Goal: Task Accomplishment & Management: Manage account settings

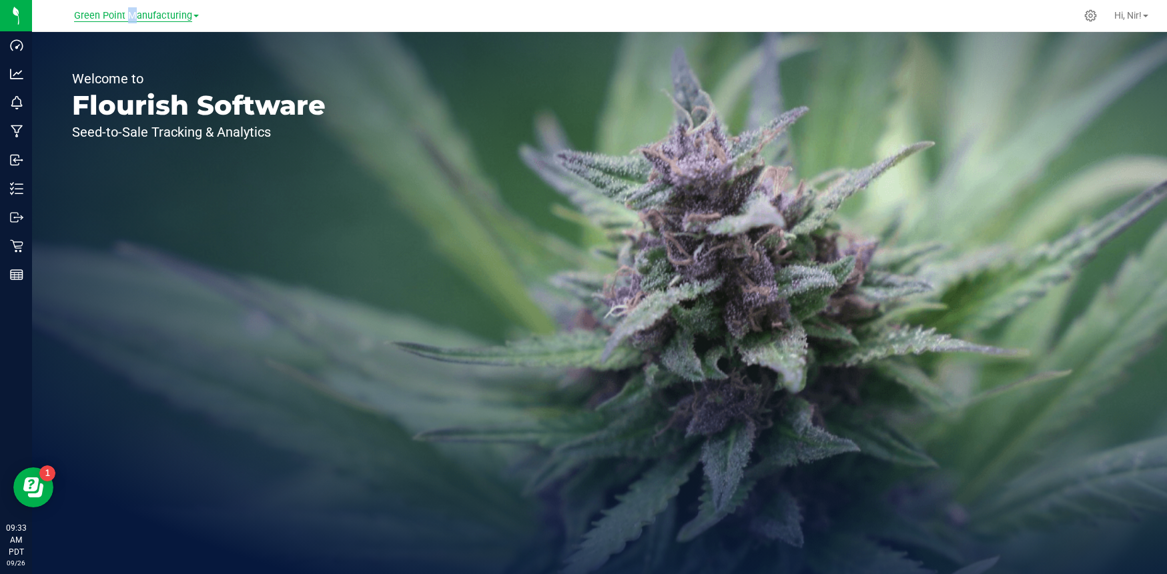
click at [125, 17] on span "Green Point Manufacturing" at bounding box center [133, 16] width 118 height 12
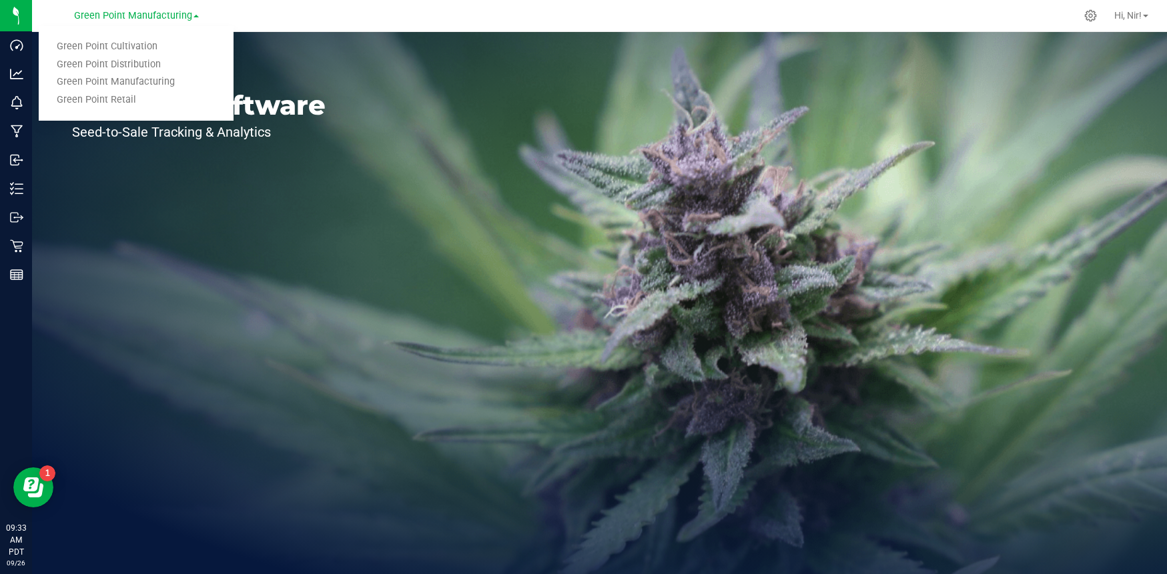
click at [145, 48] on link "Green Point Cultivation" at bounding box center [136, 47] width 195 height 18
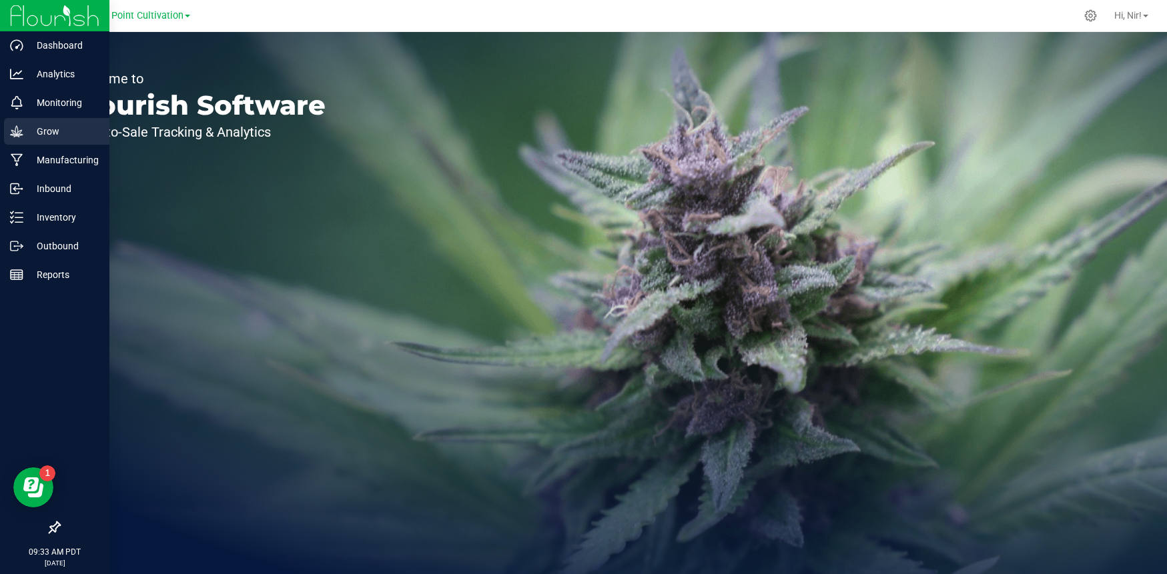
click at [20, 134] on icon at bounding box center [16, 131] width 13 height 13
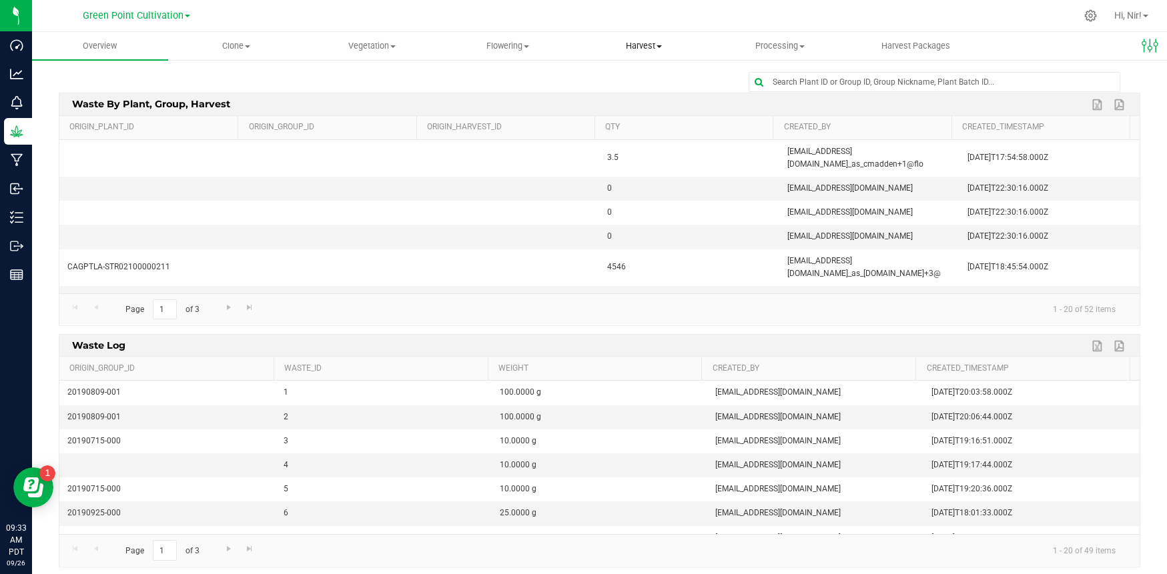
click at [652, 46] on span "Harvest" at bounding box center [643, 46] width 135 height 12
click at [637, 75] on span "Harvests" at bounding box center [613, 80] width 74 height 11
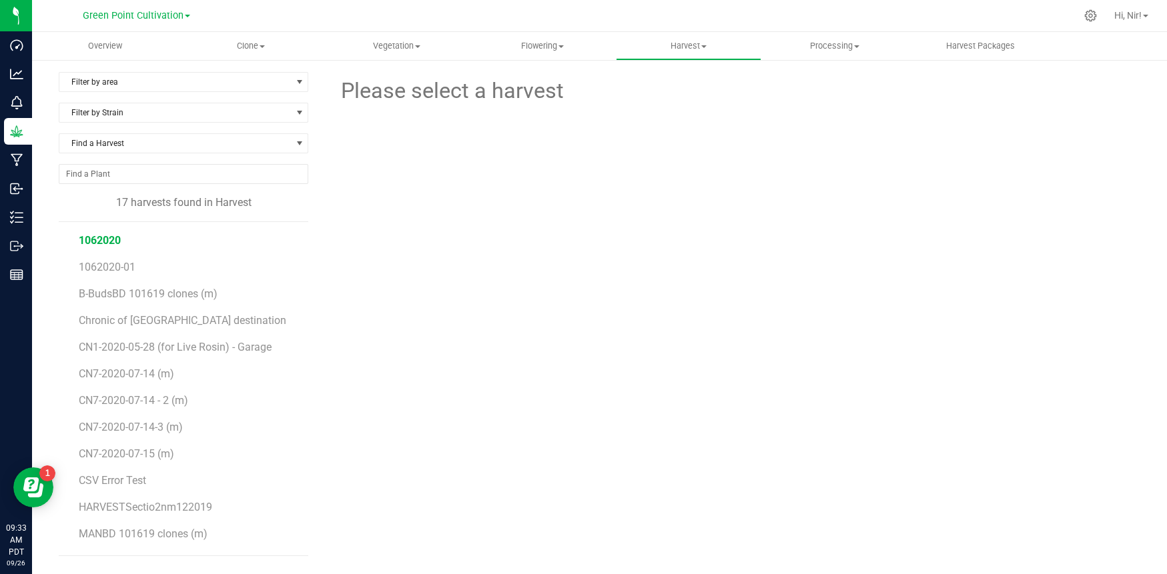
click at [114, 243] on span "1062020" at bounding box center [100, 240] width 42 height 13
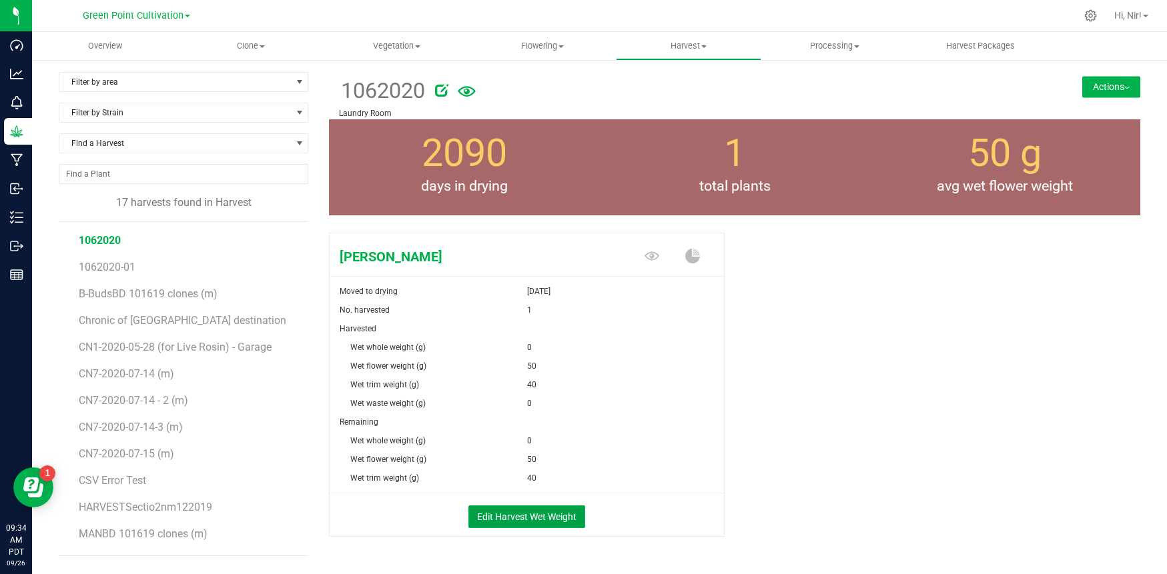
click at [502, 516] on button "Edit Harvest Wet Weight" at bounding box center [526, 517] width 117 height 23
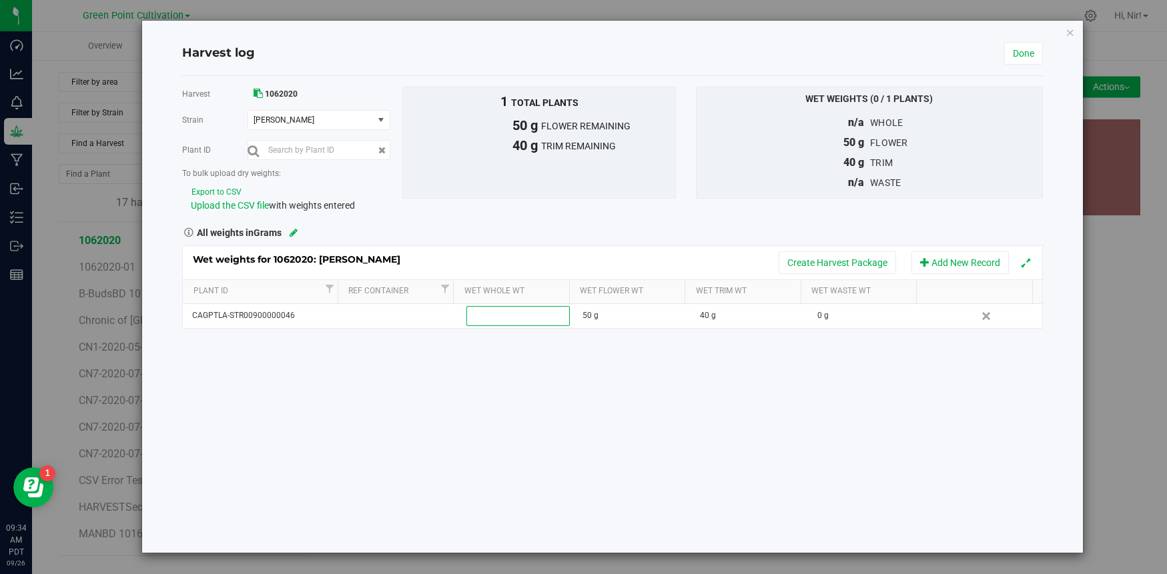
click at [521, 427] on div "Harvest 1062020 [GEOGRAPHIC_DATA] [PERSON_NAME] Select strain [PERSON_NAME] Pla…" at bounding box center [612, 314] width 860 height 477
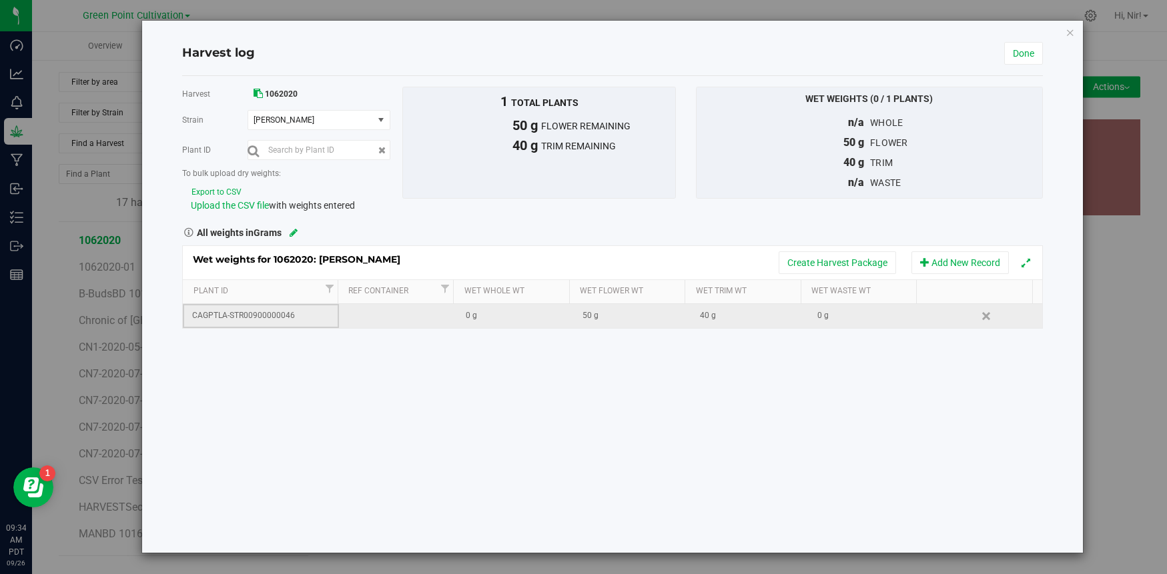
drag, startPoint x: 302, startPoint y: 311, endPoint x: 191, endPoint y: 309, distance: 110.8
click at [192, 310] on div "CAGPTLA-STR00900000046" at bounding box center [265, 316] width 146 height 13
click at [194, 310] on div "CAGPTLA-STR00900000046" at bounding box center [265, 316] width 146 height 13
copy div "CAGPTLA-STR00900000046"
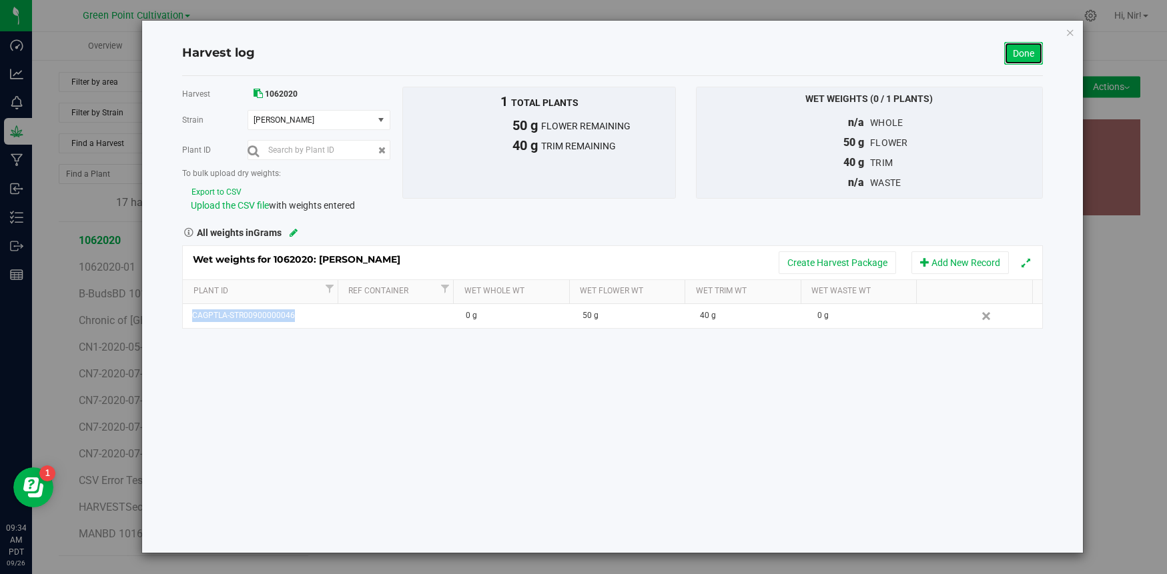
click at [1030, 49] on link "Done" at bounding box center [1023, 53] width 39 height 23
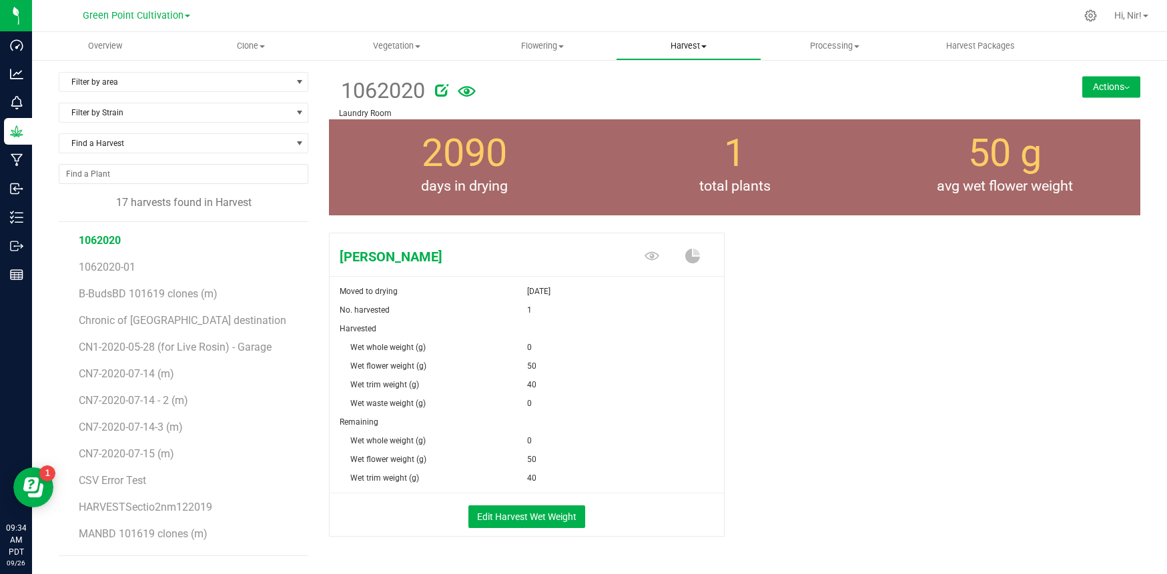
click at [698, 51] on span "Harvest" at bounding box center [689, 46] width 145 height 12
click at [683, 97] on span "Harvested plants" at bounding box center [670, 96] width 109 height 11
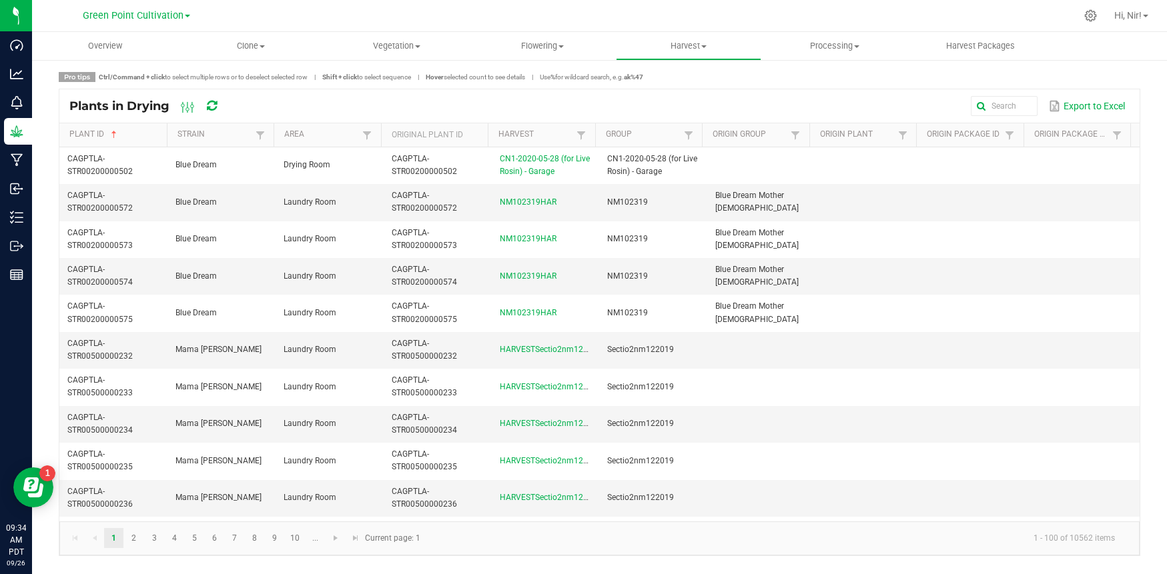
click at [244, 81] on span "Ctrl/Command + click to select multiple rows or to deselect selected row" at bounding box center [203, 77] width 209 height 10
click at [1008, 113] on input "text" at bounding box center [861, 106] width 354 height 20
paste input "CAGPTLA-STR00900000046"
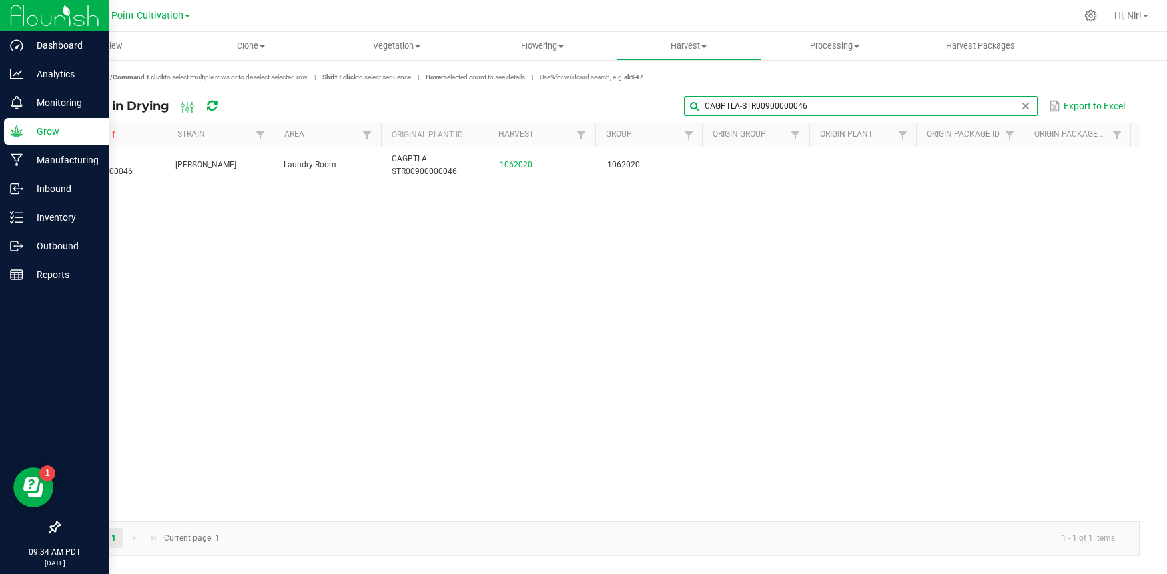
type input "CAGPTLA-STR00900000046"
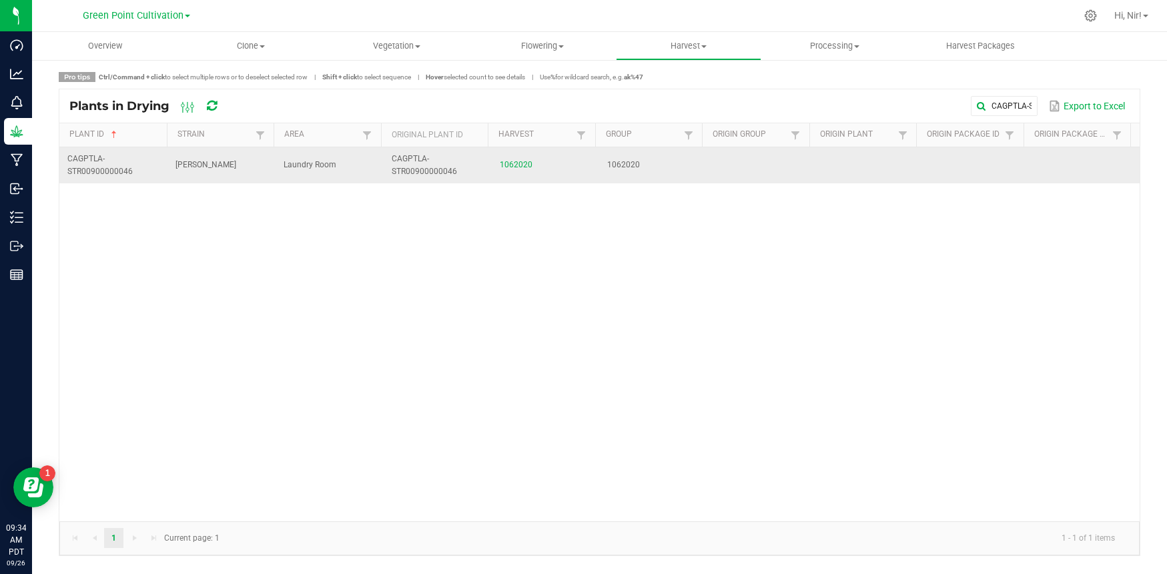
click at [511, 157] on td "1062020" at bounding box center [546, 165] width 108 height 36
click at [514, 163] on link "1062020" at bounding box center [516, 164] width 33 height 9
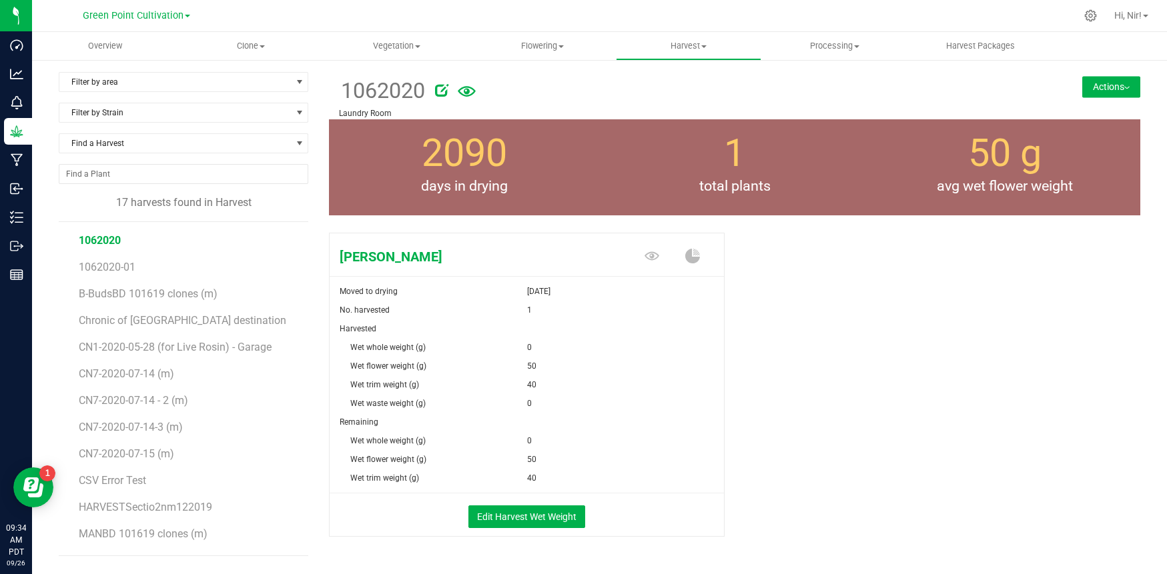
click at [1108, 91] on button "Actions" at bounding box center [1111, 86] width 58 height 21
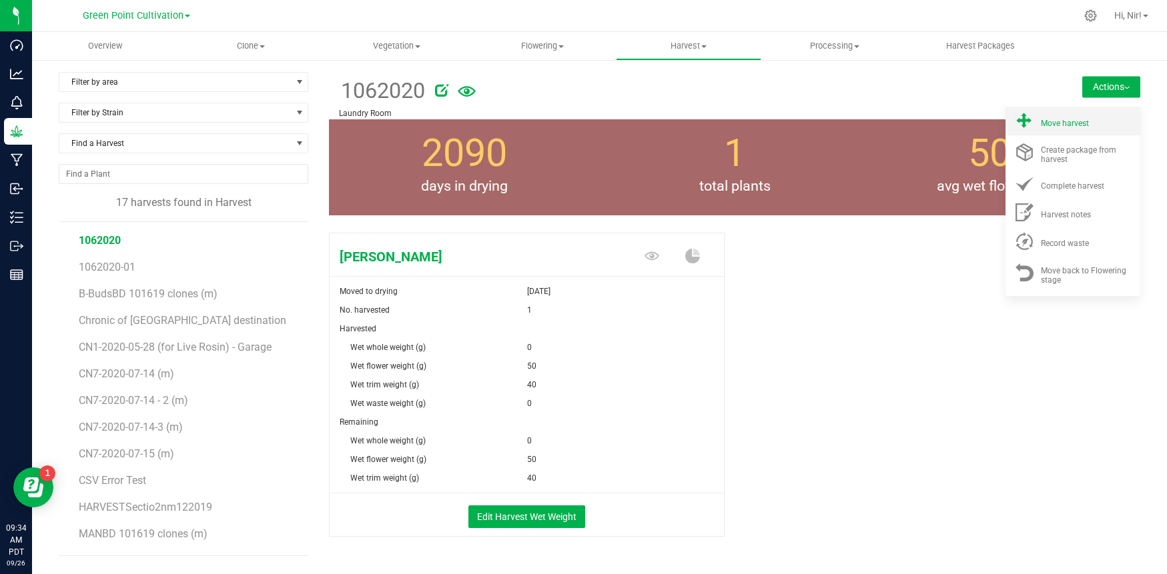
click at [1095, 118] on div "Move harvest" at bounding box center [1086, 121] width 91 height 14
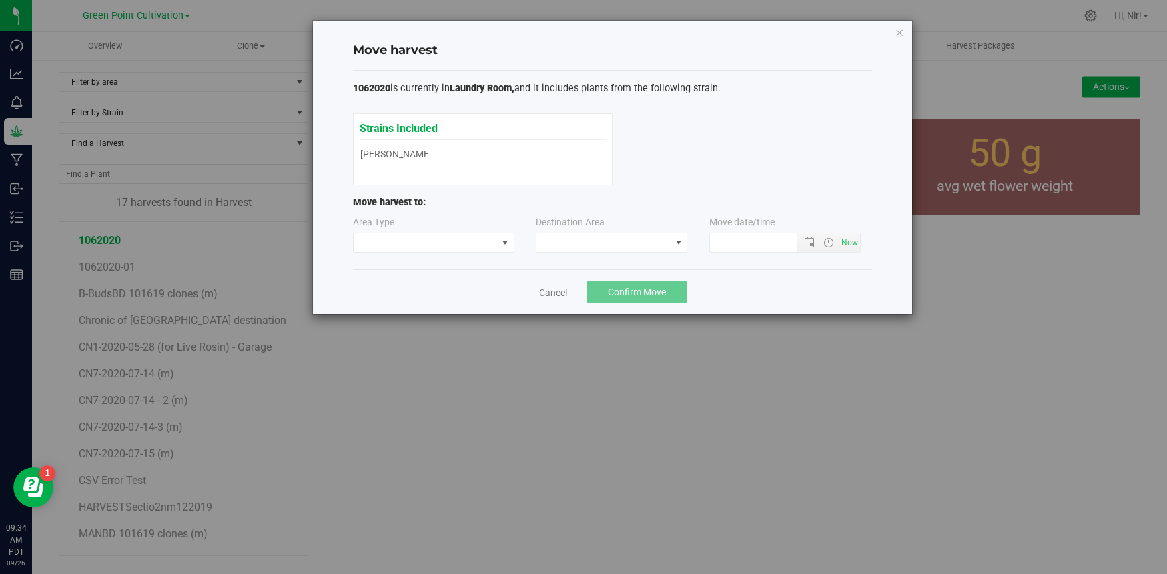
type input "[DATE] 9:34 AM"
click at [468, 252] on span at bounding box center [425, 243] width 143 height 19
drag, startPoint x: 448, startPoint y: 290, endPoint x: 593, endPoint y: 256, distance: 149.4
click at [454, 289] on li "Processing" at bounding box center [434, 290] width 160 height 23
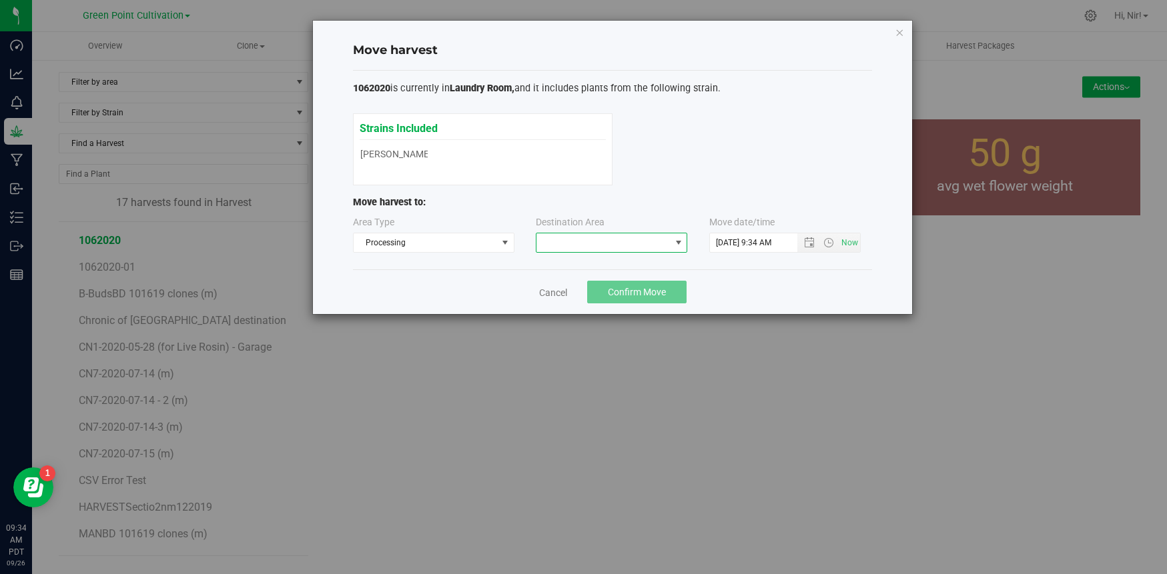
click at [615, 248] on span at bounding box center [602, 243] width 133 height 19
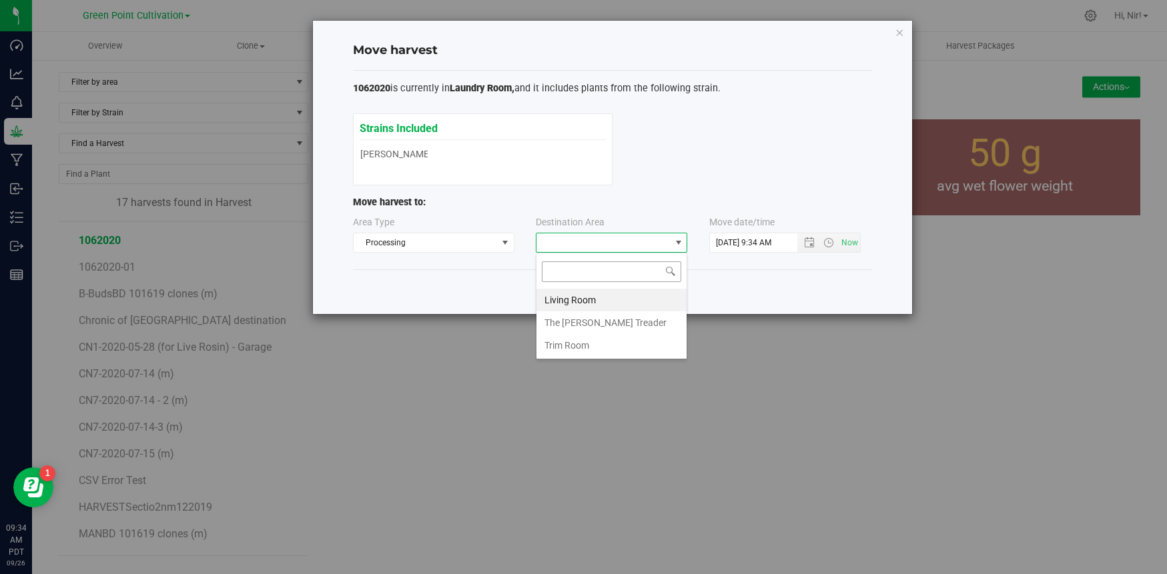
scroll to position [20, 151]
click at [605, 298] on li "Living Room" at bounding box center [611, 300] width 150 height 23
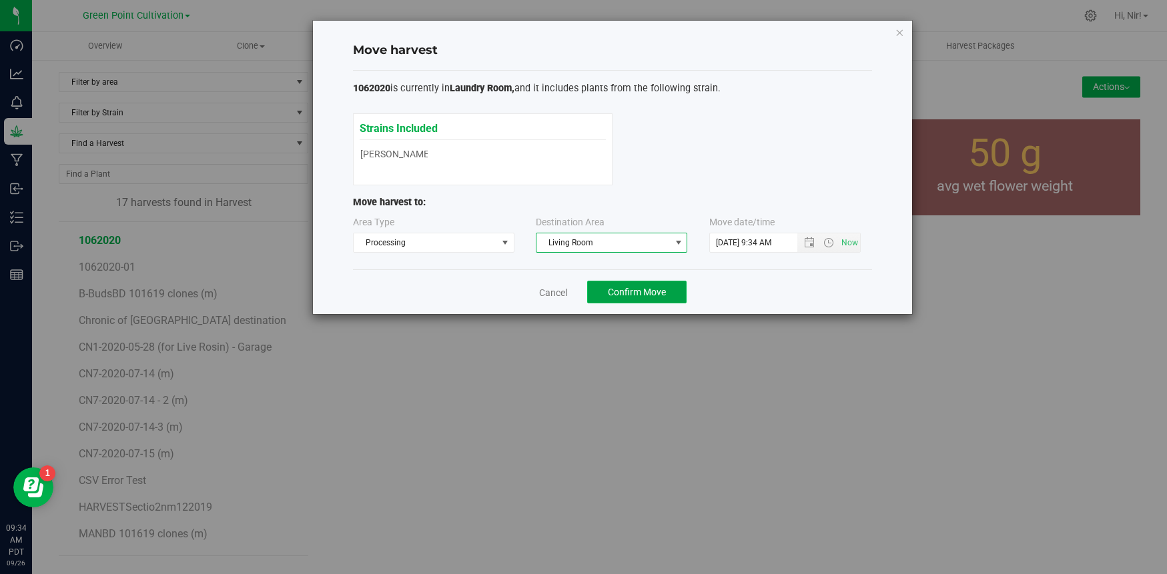
click at [629, 299] on button "Confirm Move" at bounding box center [636, 292] width 99 height 23
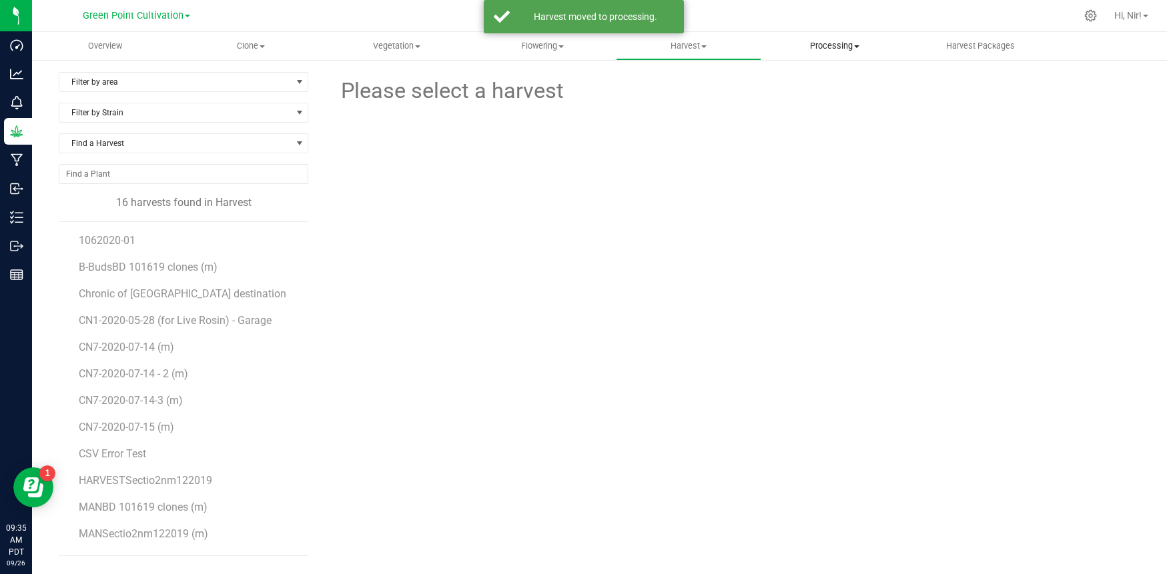
click at [829, 47] on span "Processing" at bounding box center [834, 46] width 145 height 12
click at [815, 100] on span "Processing harvests" at bounding box center [822, 96] width 123 height 11
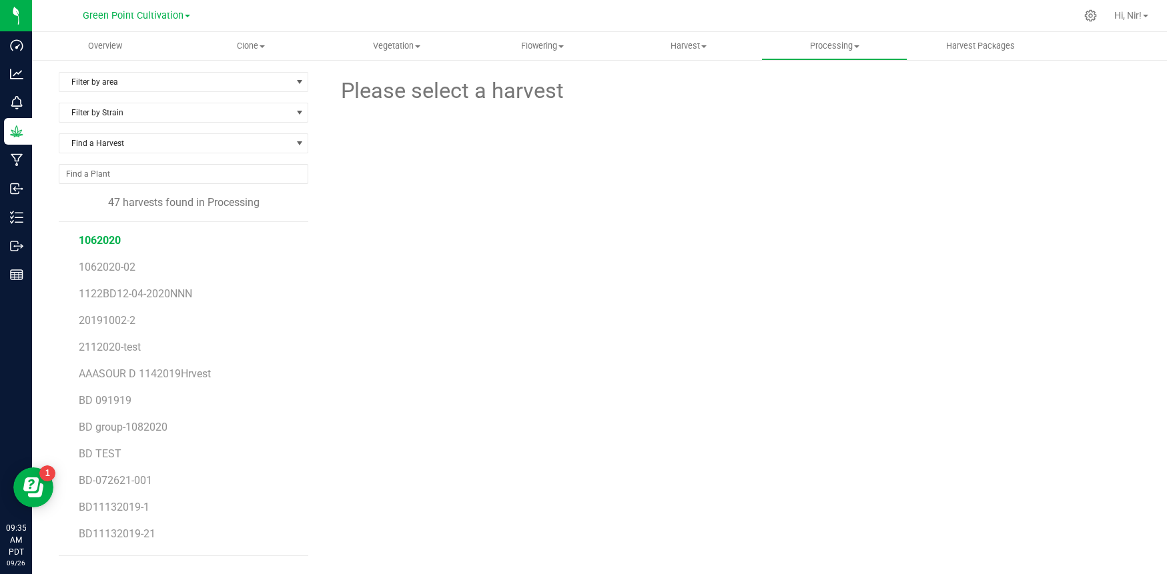
click at [110, 238] on span "1062020" at bounding box center [100, 240] width 42 height 13
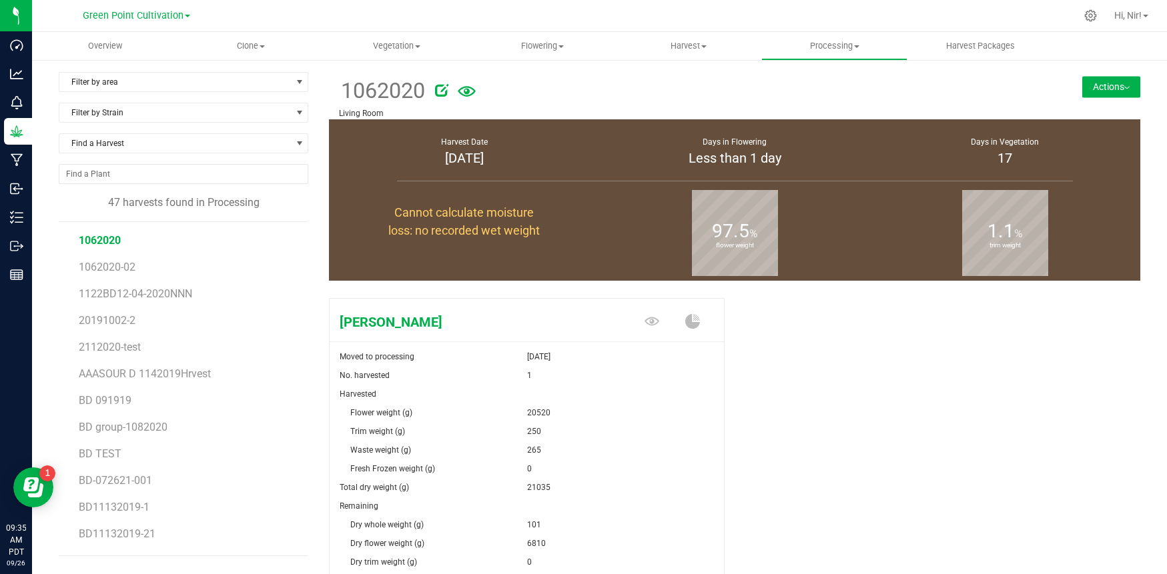
scroll to position [160, 0]
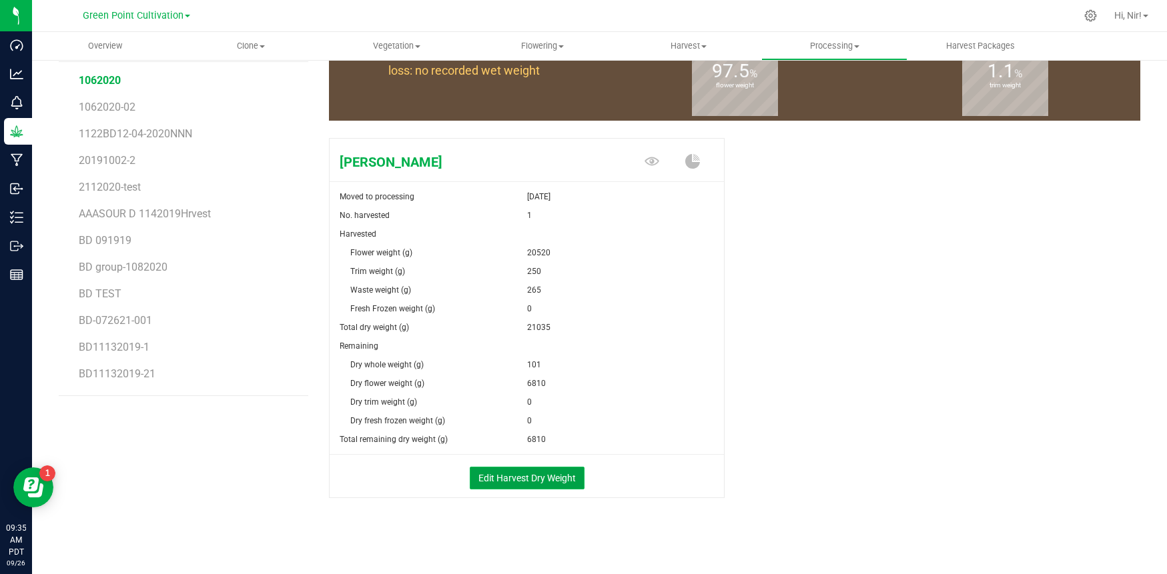
click at [544, 475] on button "Edit Harvest Dry Weight" at bounding box center [527, 478] width 115 height 23
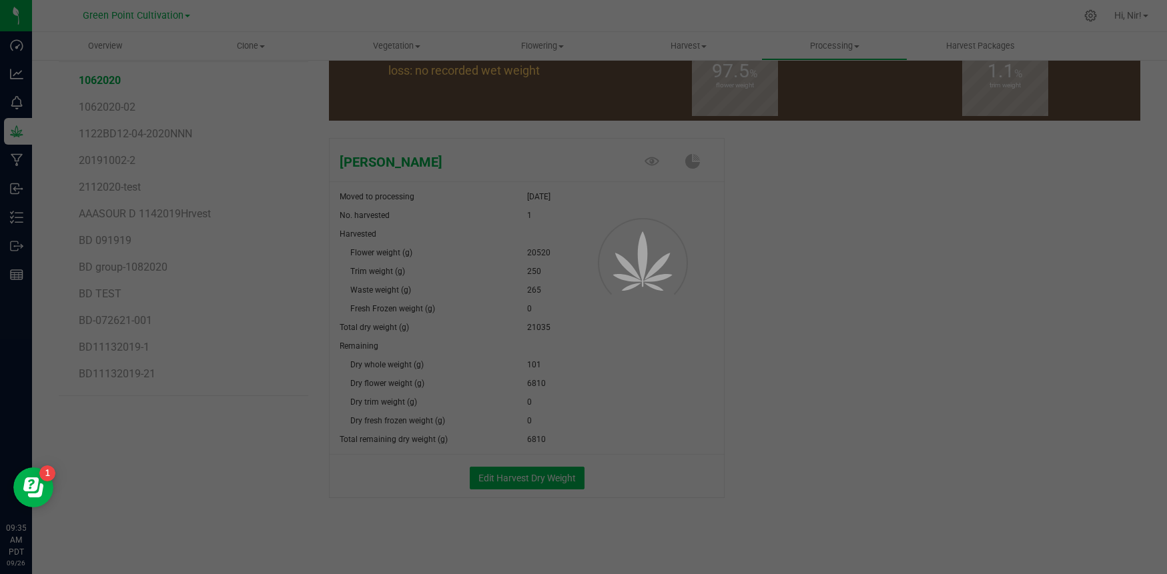
scroll to position [160, 0]
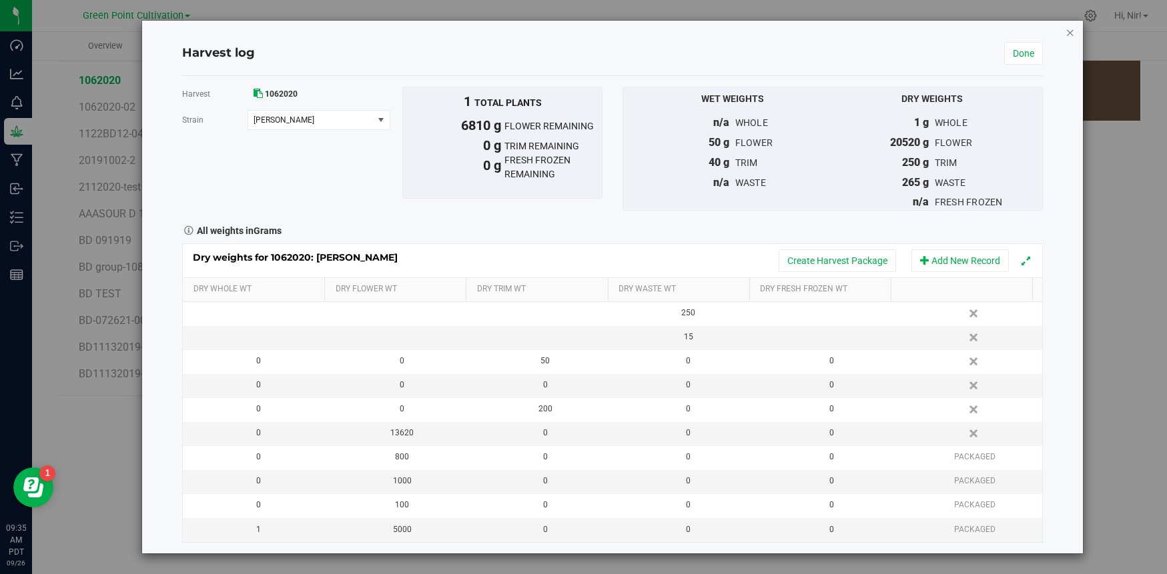
click at [1066, 39] on icon "button" at bounding box center [1070, 32] width 9 height 16
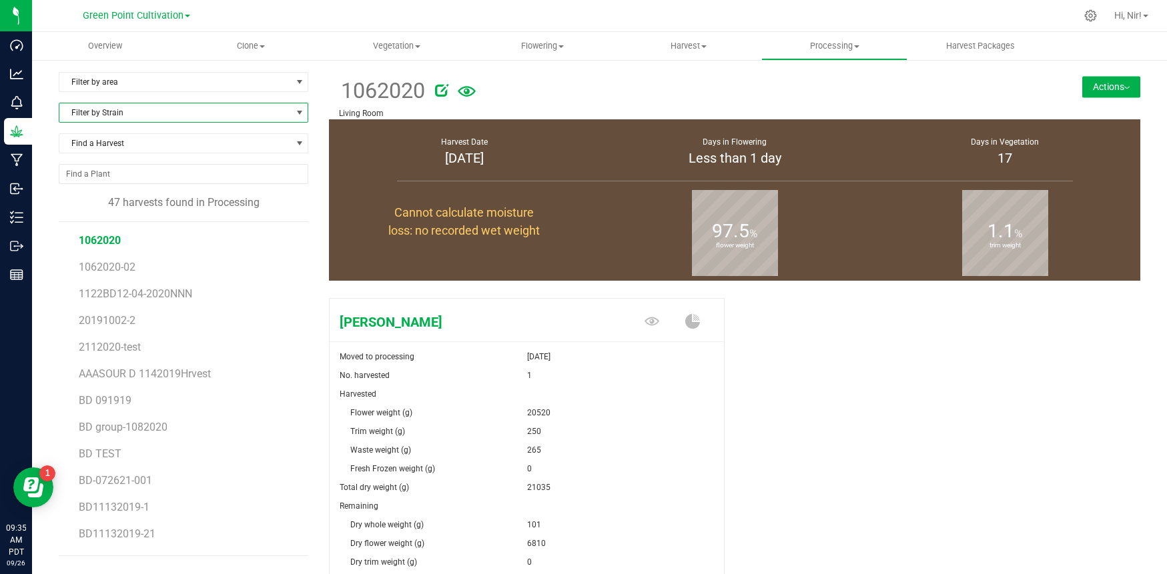
click at [173, 113] on span "Filter by Strain" at bounding box center [175, 112] width 232 height 19
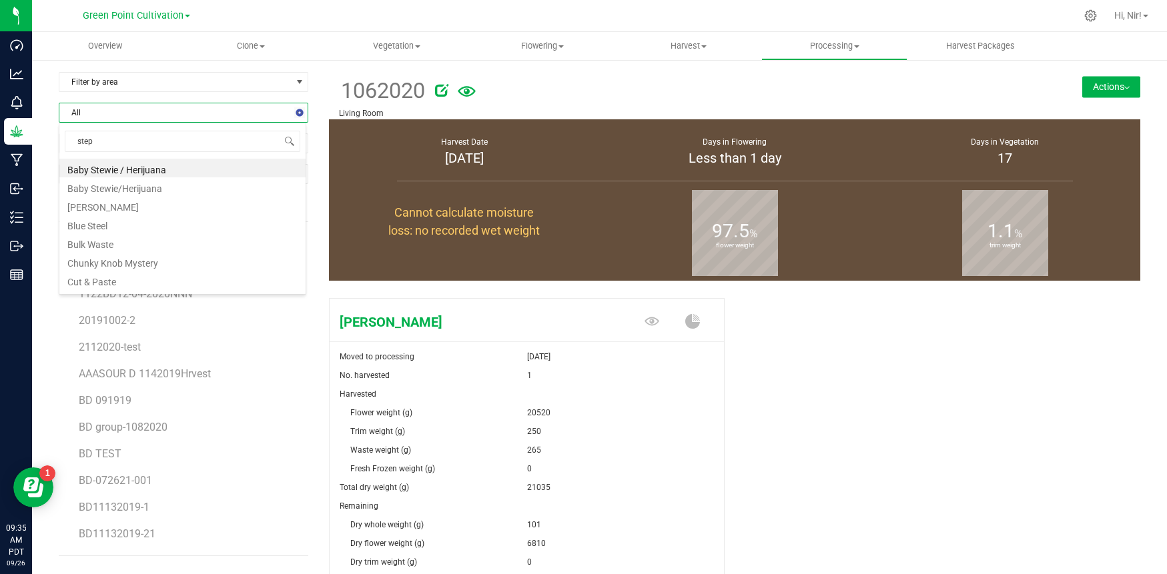
type input "steph"
click at [121, 175] on li "[PERSON_NAME]" at bounding box center [182, 168] width 246 height 19
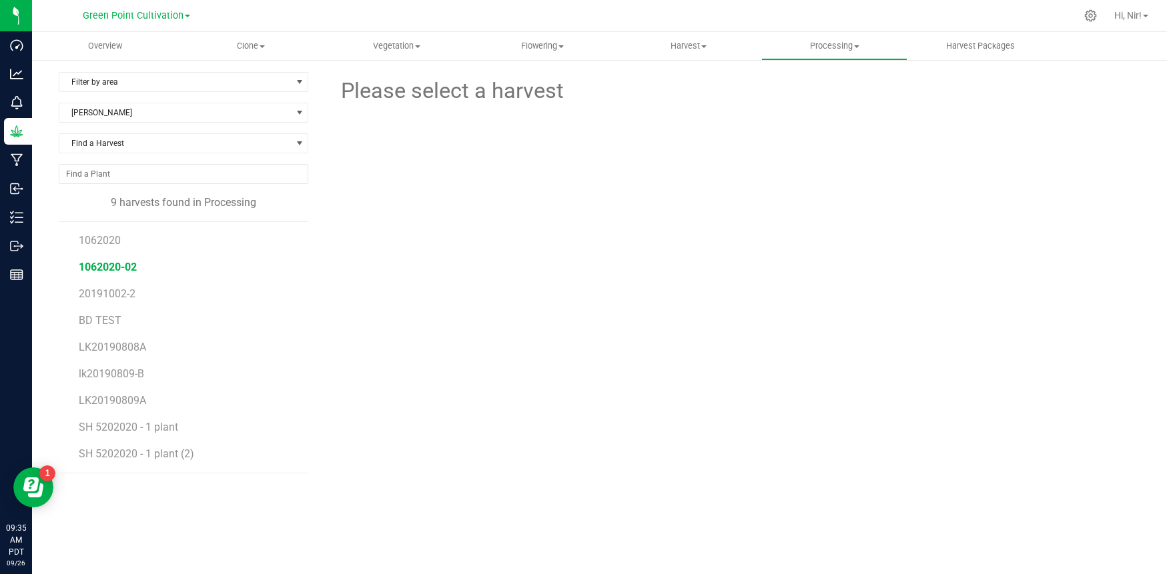
click at [99, 264] on span "1062020-02" at bounding box center [108, 267] width 58 height 13
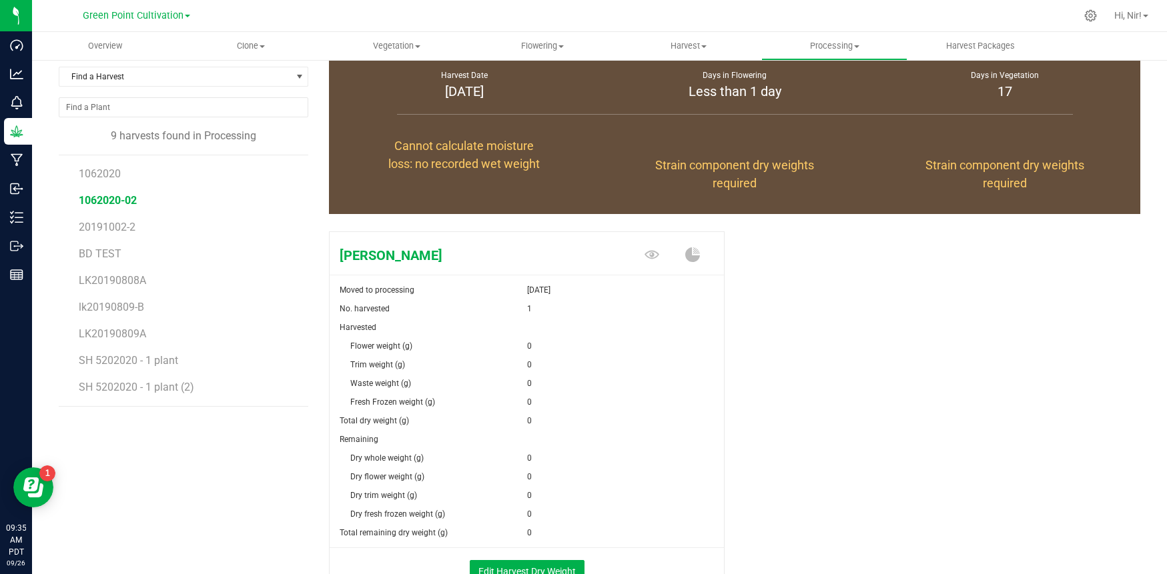
scroll to position [160, 0]
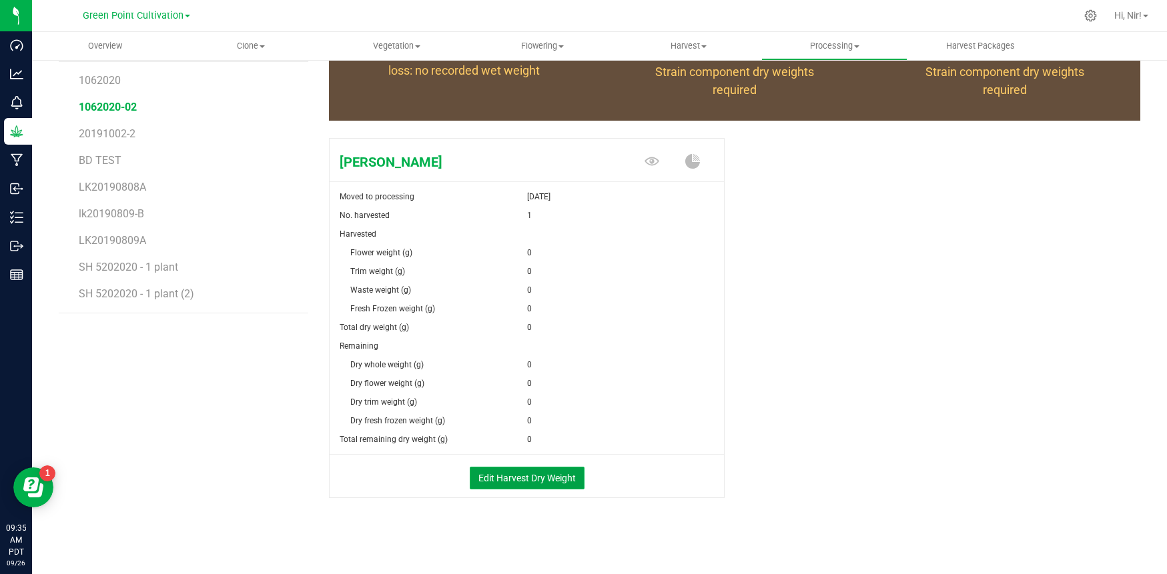
click at [536, 477] on button "Edit Harvest Dry Weight" at bounding box center [527, 478] width 115 height 23
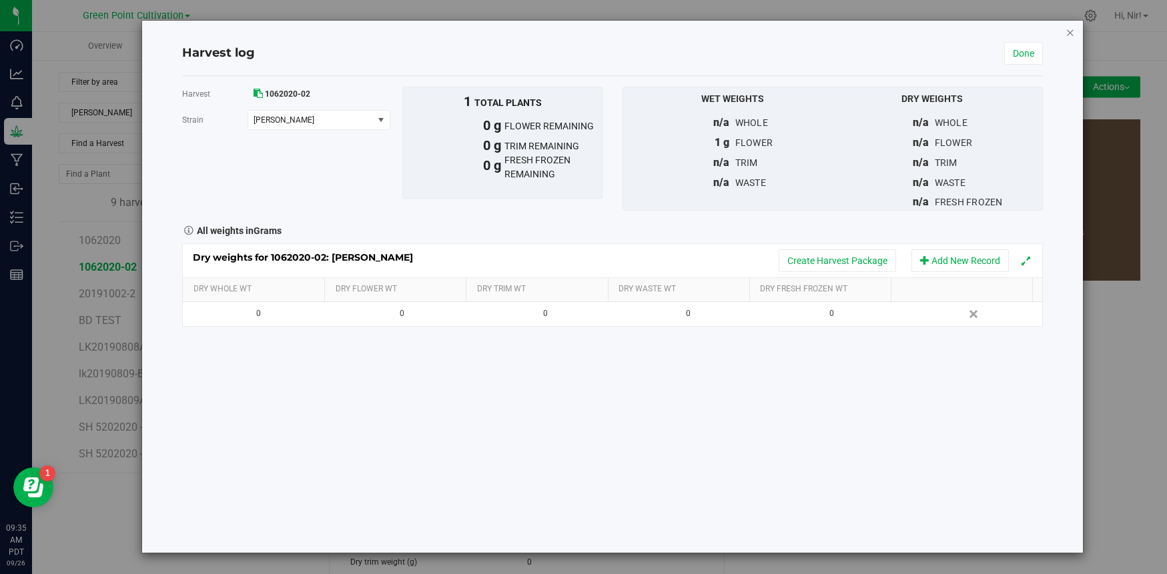
click at [1066, 35] on icon "button" at bounding box center [1070, 32] width 9 height 16
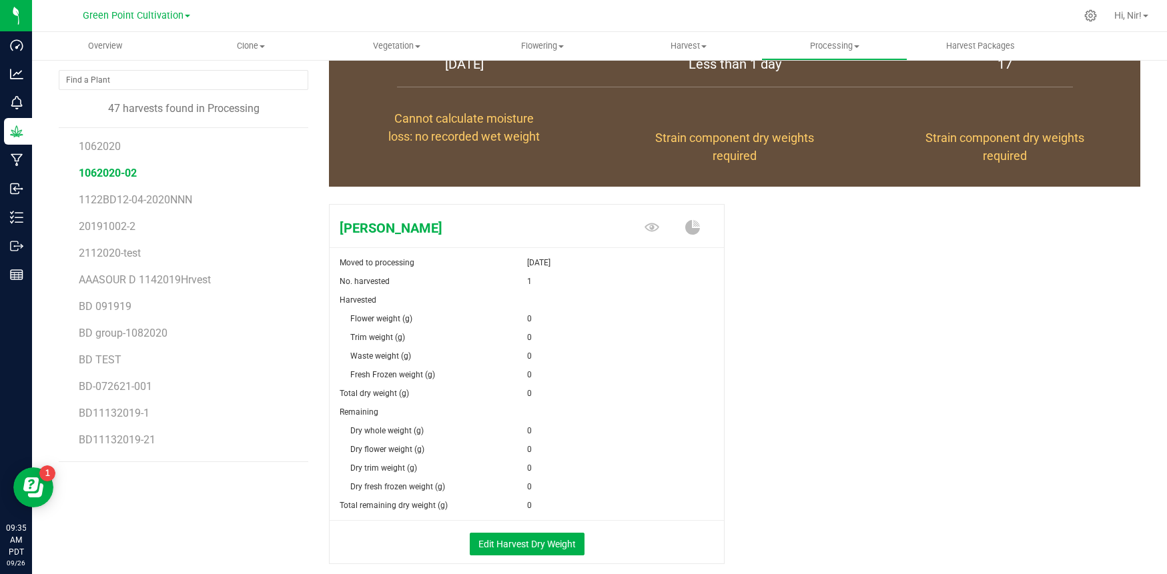
scroll to position [160, 0]
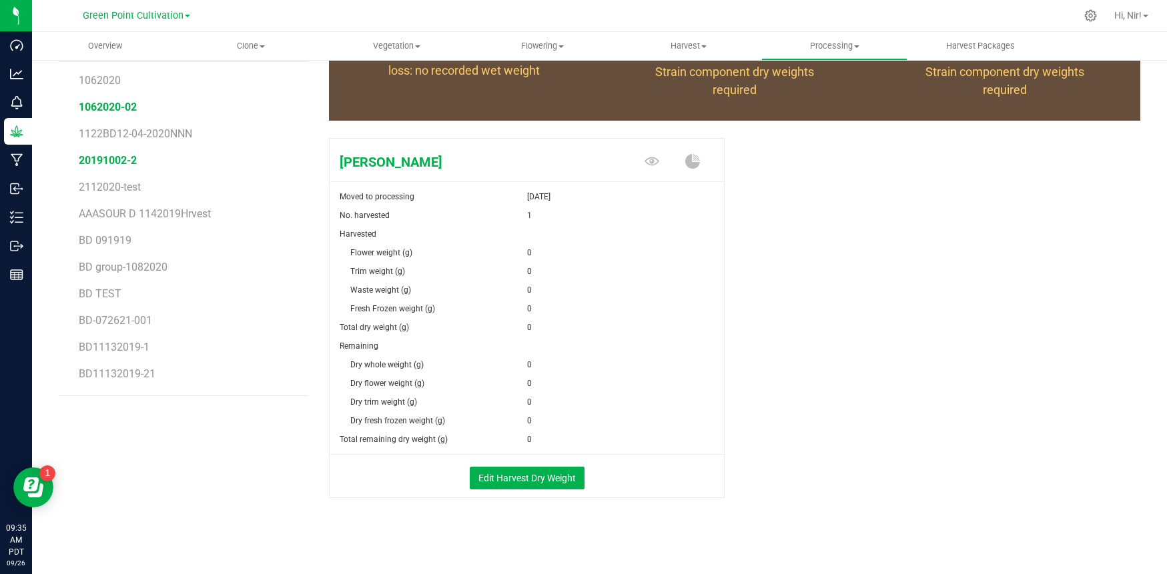
click at [131, 162] on span "20191002-2" at bounding box center [108, 160] width 58 height 13
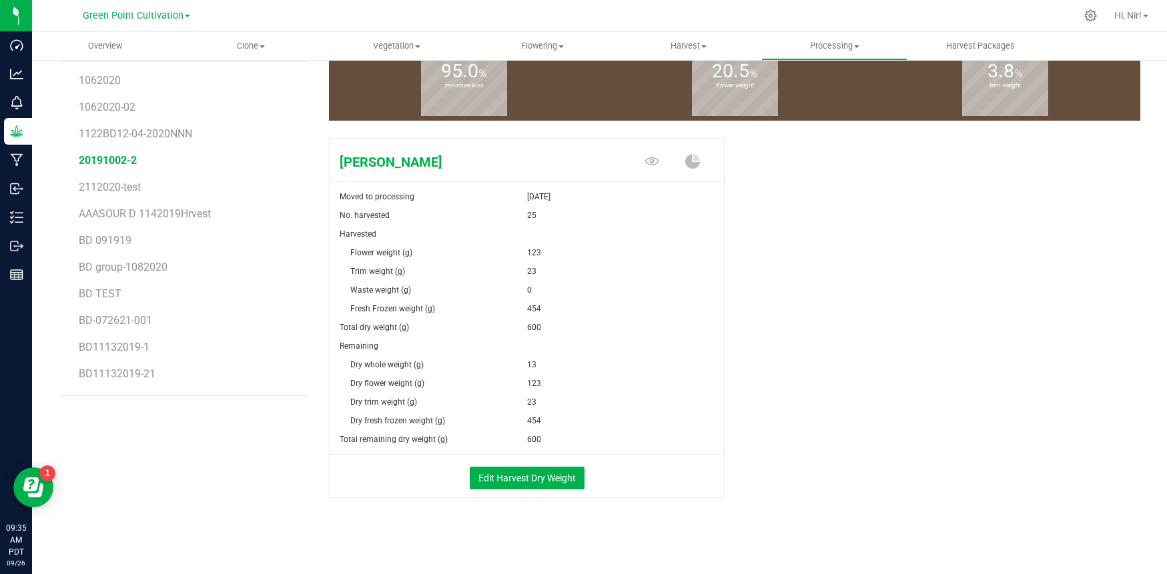
click at [130, 193] on li "2112020-test" at bounding box center [189, 182] width 220 height 27
click at [137, 131] on span "1122BD12-04-2020NNN" at bounding box center [136, 133] width 115 height 13
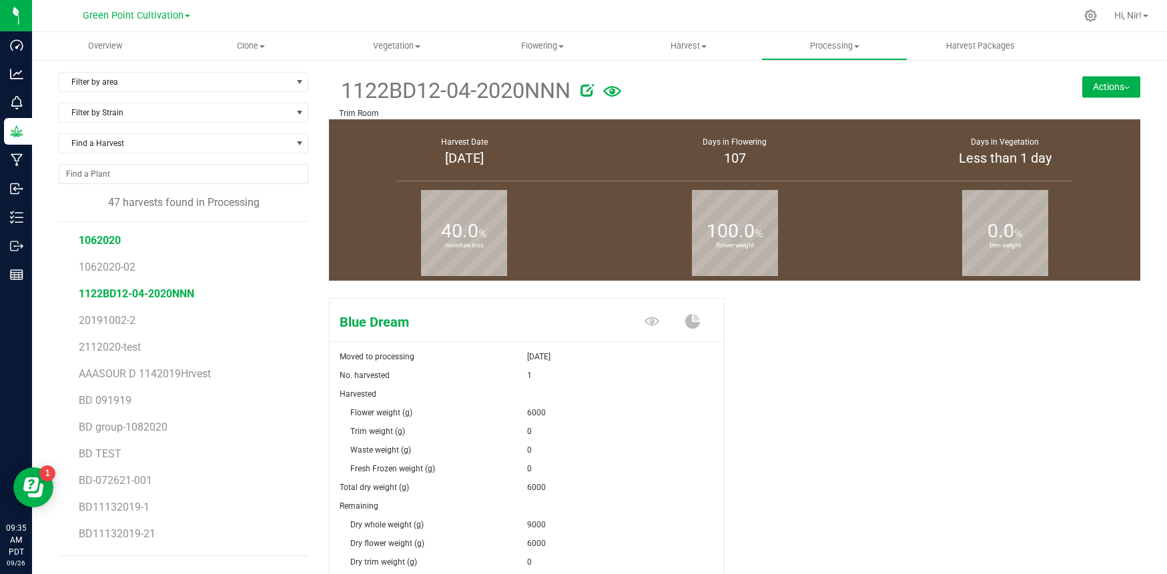
click at [107, 236] on span "1062020" at bounding box center [100, 240] width 42 height 13
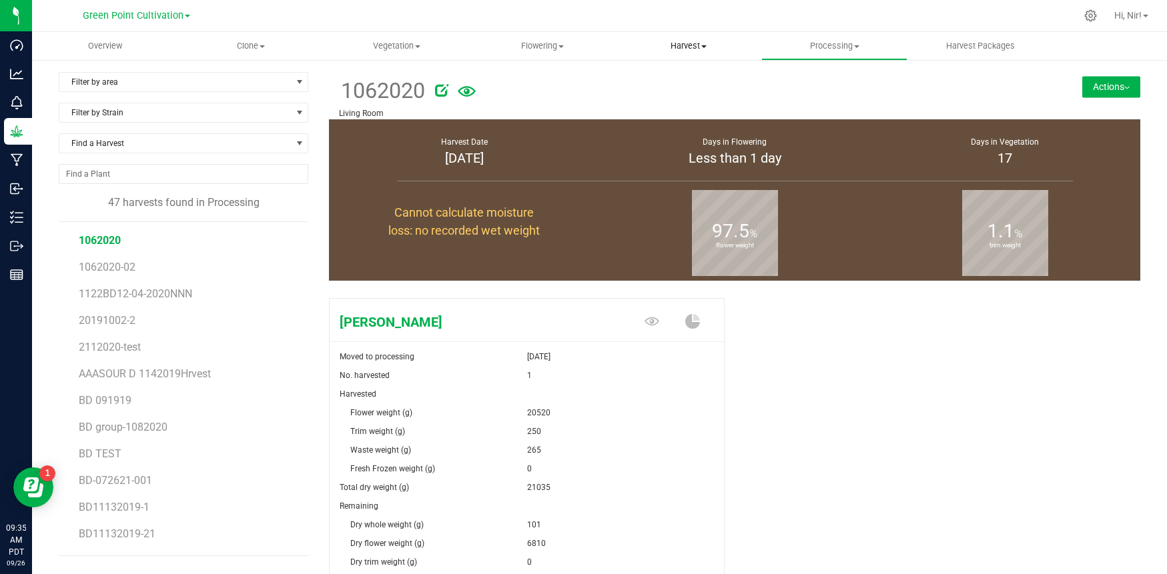
click at [691, 47] on span "Harvest" at bounding box center [689, 46] width 145 height 12
click at [839, 47] on span "Processing" at bounding box center [834, 46] width 145 height 12
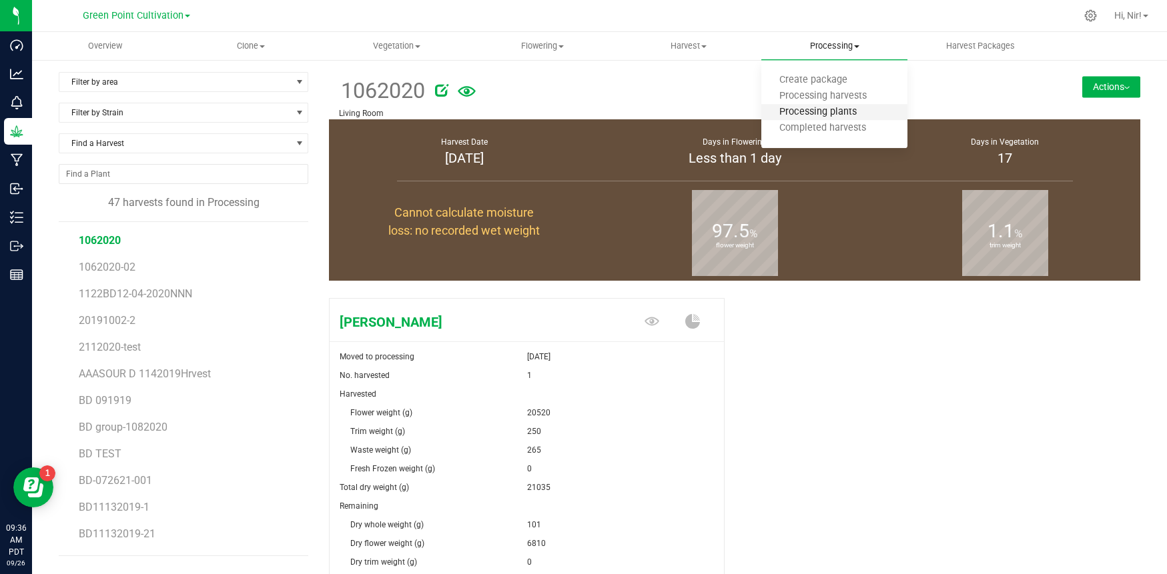
click at [826, 112] on span "Processing plants" at bounding box center [817, 112] width 113 height 11
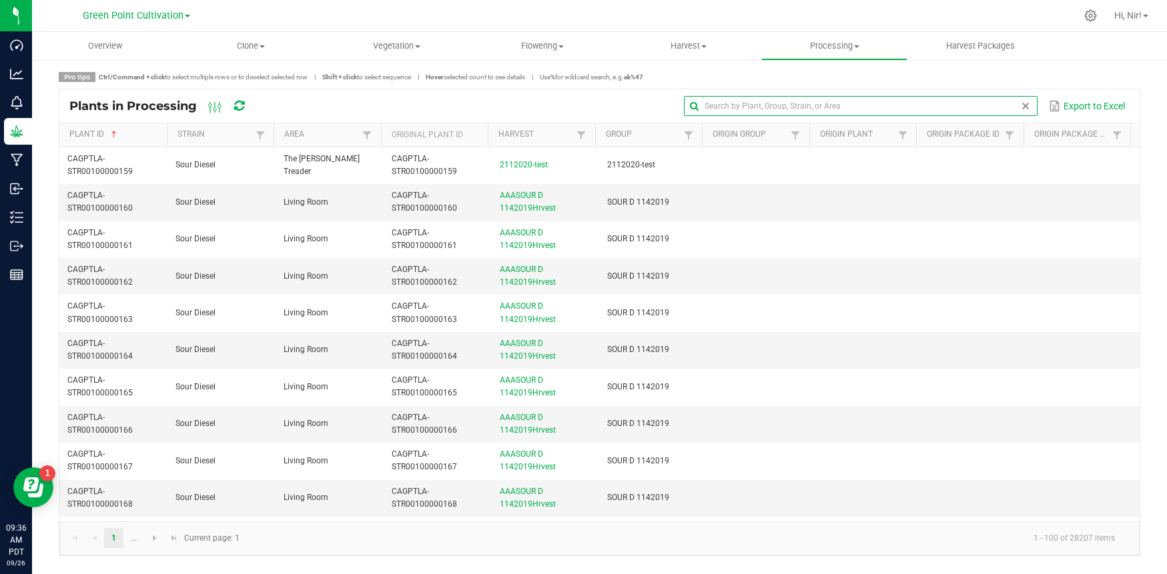
click at [992, 106] on input "text" at bounding box center [861, 106] width 354 height 20
paste input "CAGPTLA-STR00900000046"
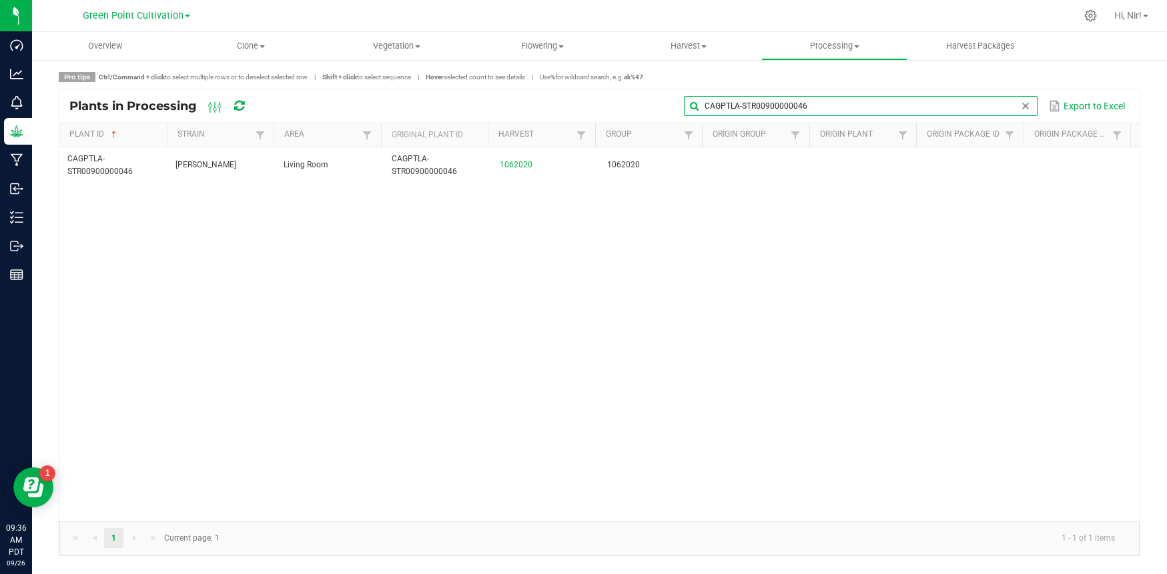
type input "CAGPTLA-STR00900000046"
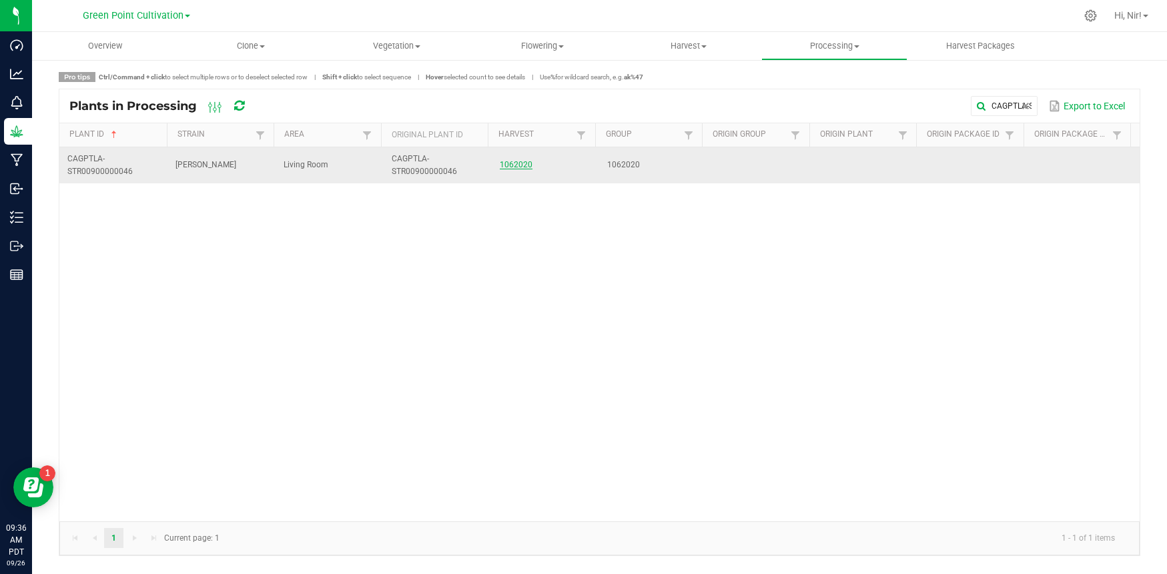
click at [519, 163] on link "1062020" at bounding box center [516, 164] width 33 height 9
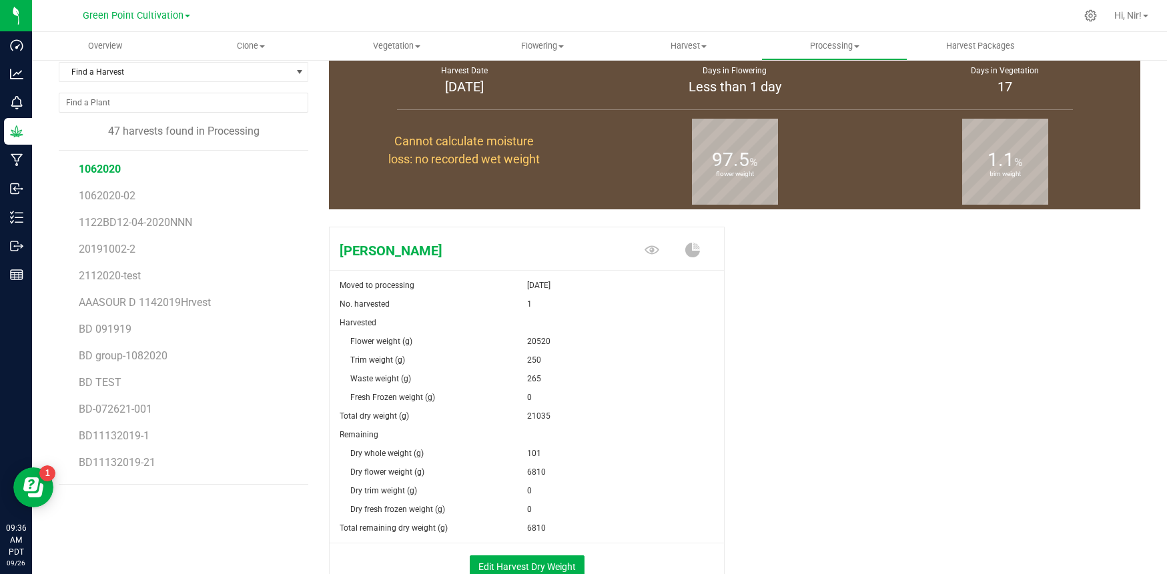
scroll to position [129, 0]
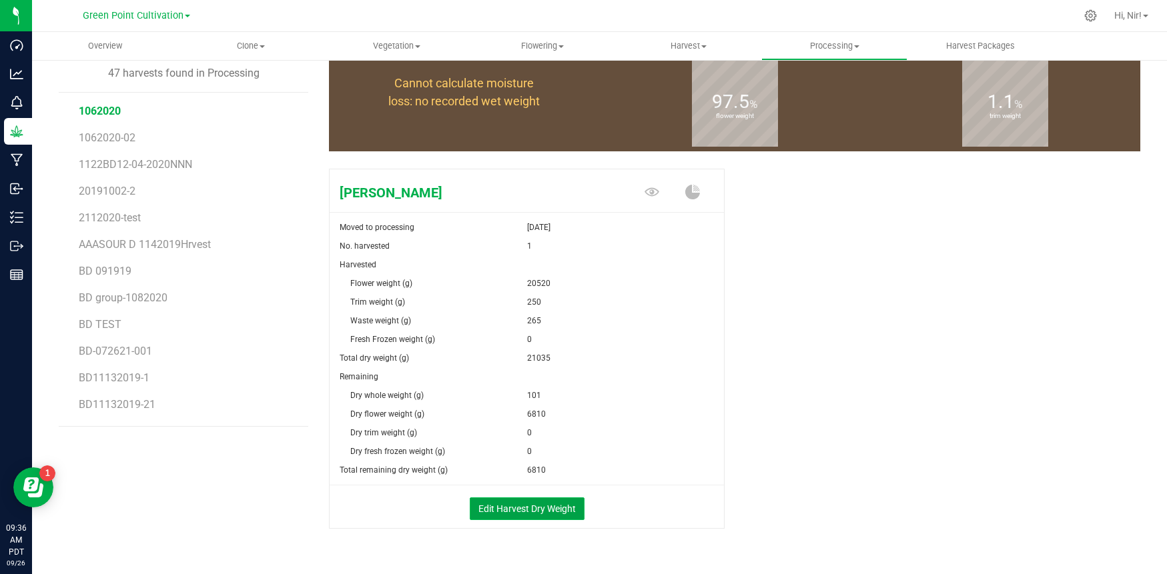
click at [548, 504] on button "Edit Harvest Dry Weight" at bounding box center [527, 509] width 115 height 23
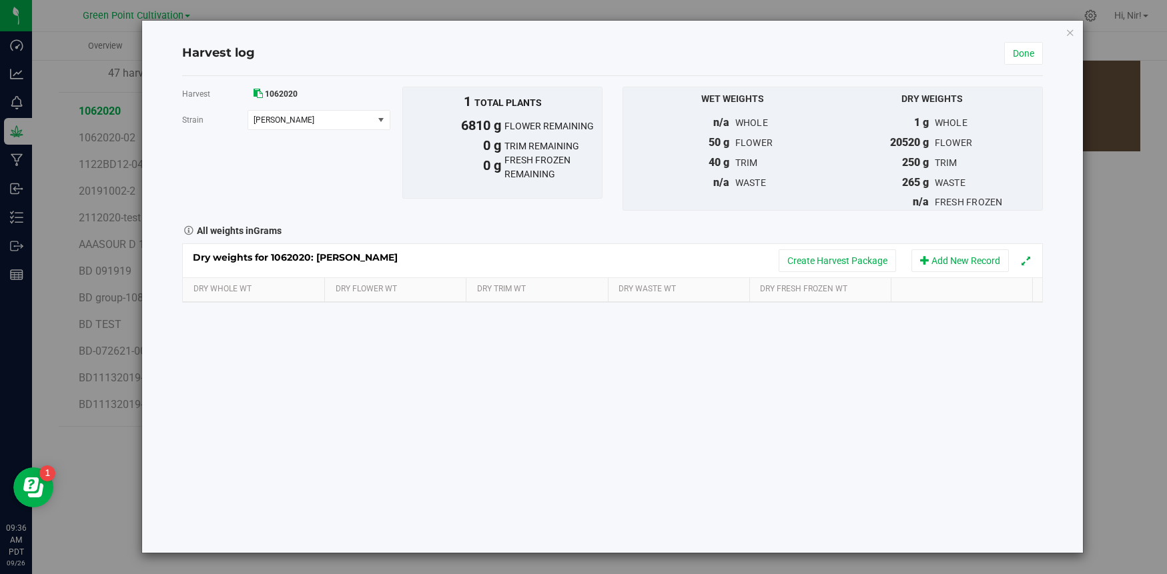
scroll to position [129, 0]
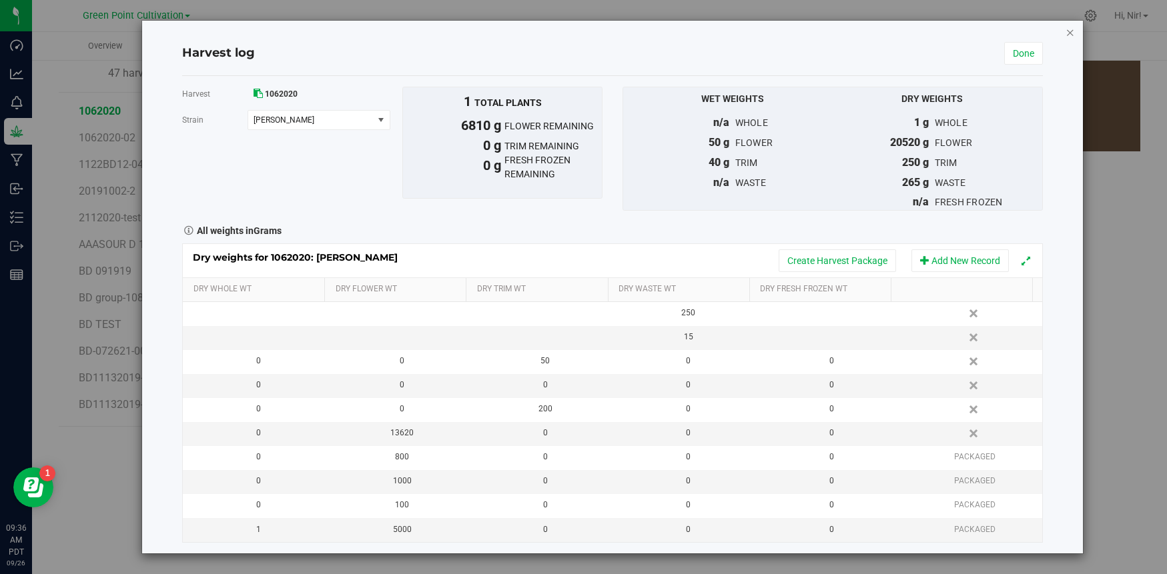
click at [1072, 35] on icon "button" at bounding box center [1070, 32] width 9 height 16
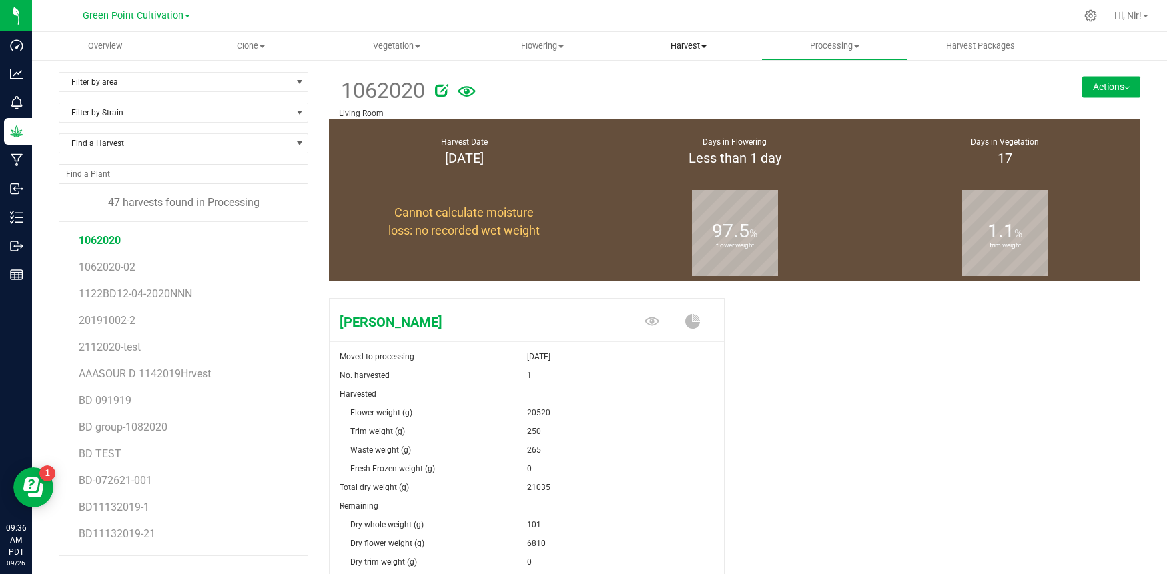
click at [686, 50] on span "Harvest" at bounding box center [689, 46] width 145 height 12
click at [649, 84] on span "Harvests" at bounding box center [653, 80] width 74 height 11
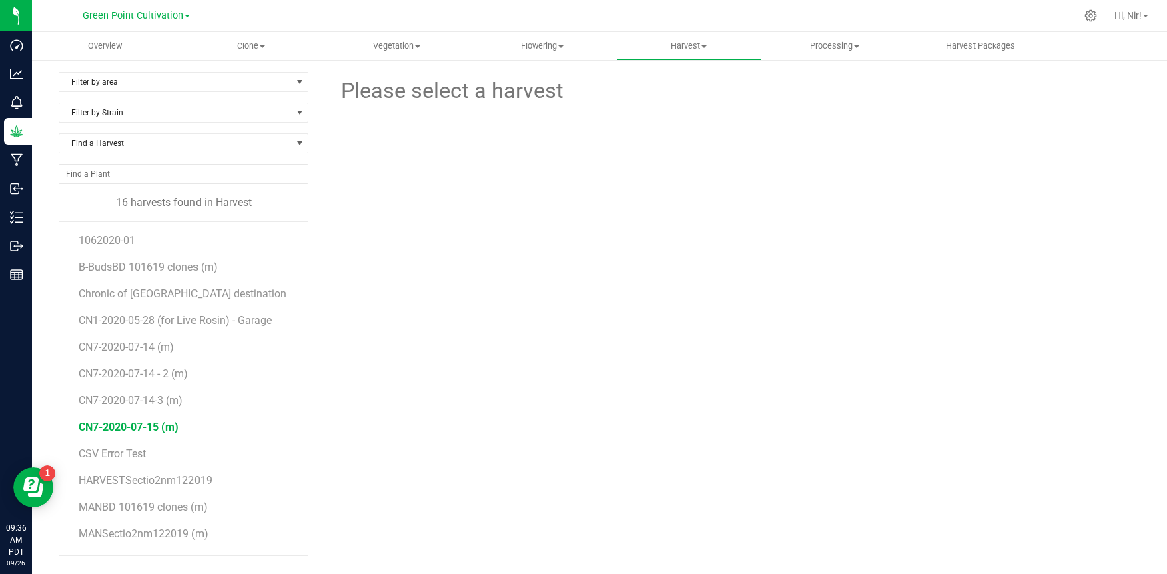
click at [138, 427] on span "CN7-2020-07-15 (m)" at bounding box center [129, 427] width 100 height 13
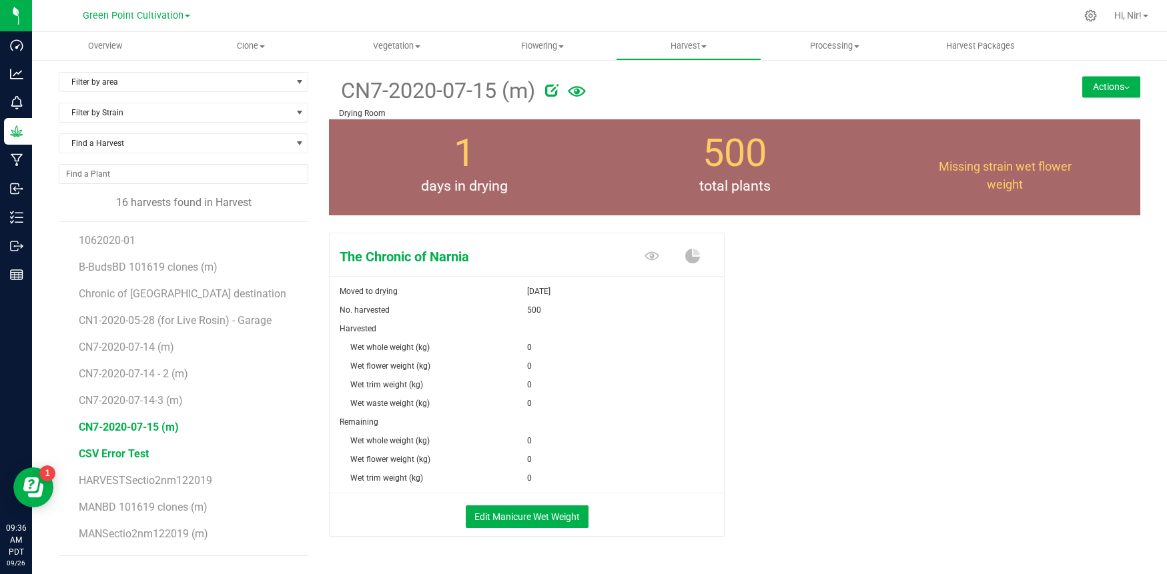
click at [127, 454] on span "CSV Error Test" at bounding box center [114, 454] width 70 height 13
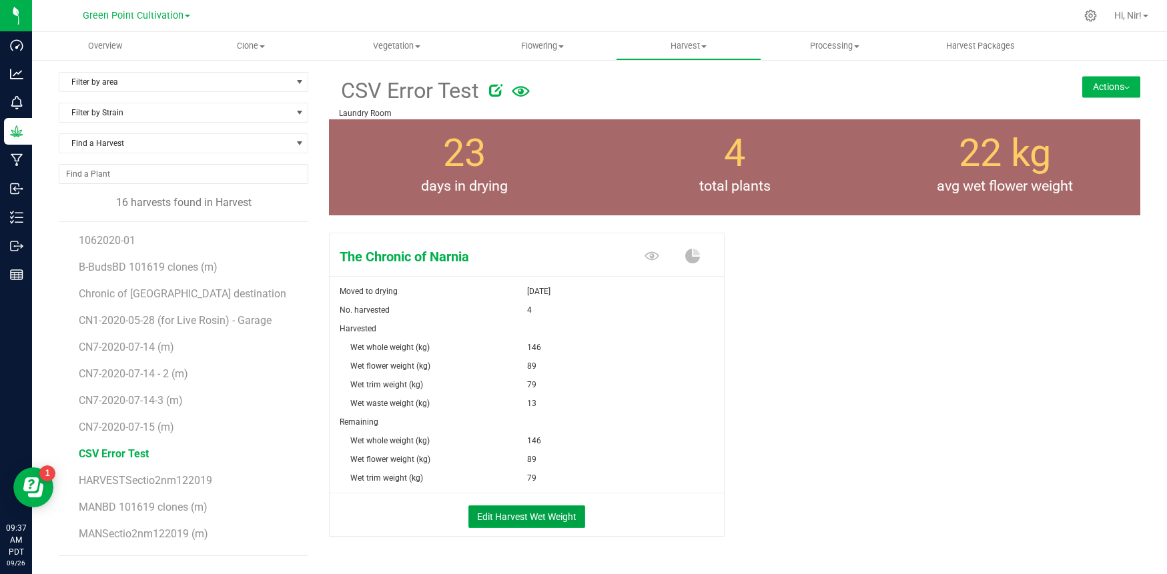
click at [533, 510] on button "Edit Harvest Wet Weight" at bounding box center [526, 517] width 117 height 23
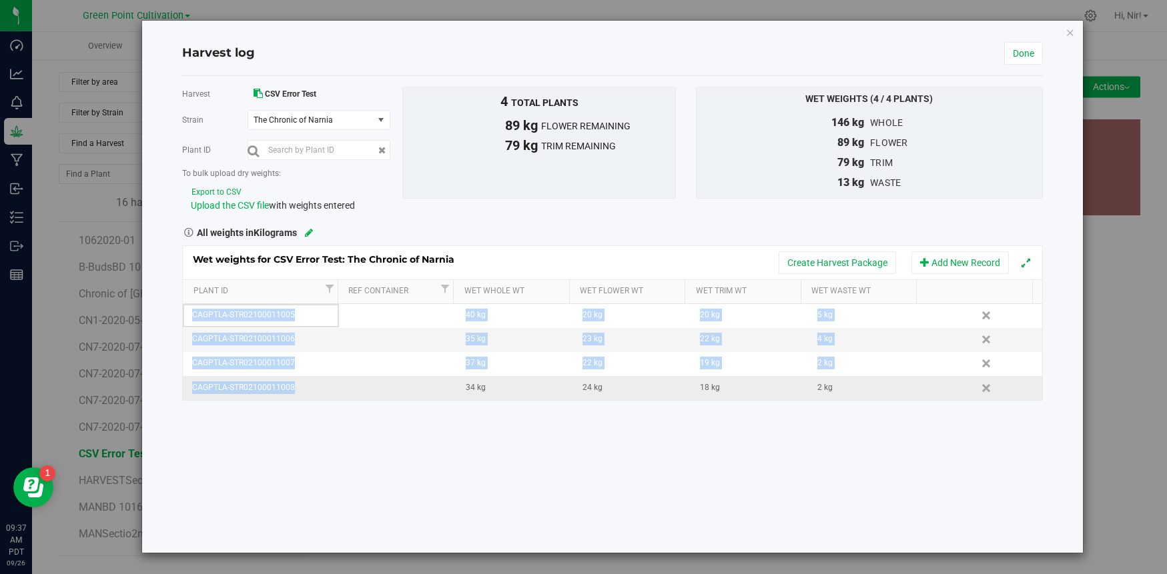
drag, startPoint x: 191, startPoint y: 311, endPoint x: 302, endPoint y: 396, distance: 139.5
click at [302, 396] on tbody "CAGPTLA-STR02100011005 40 kg 20 kg 20 kg 5 kg Delete CAGPTLA-STR02100011006 35 …" at bounding box center [612, 352] width 859 height 96
copy tbody "CAGPTLA-STR02100011005 40 kg 20 kg 20 kg 5 kg Delete CAGPTLA-STR02100011006 35 …"
click at [1033, 57] on link "Done" at bounding box center [1023, 53] width 39 height 23
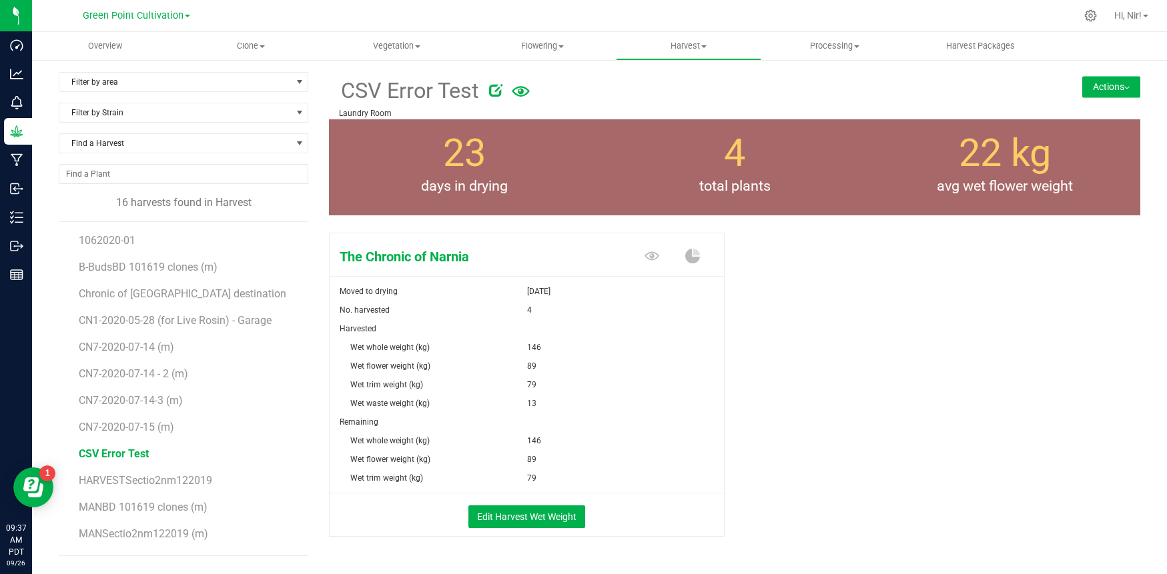
drag, startPoint x: 1109, startPoint y: 89, endPoint x: 1110, endPoint y: 97, distance: 7.4
click at [1109, 90] on button "Actions" at bounding box center [1111, 86] width 58 height 21
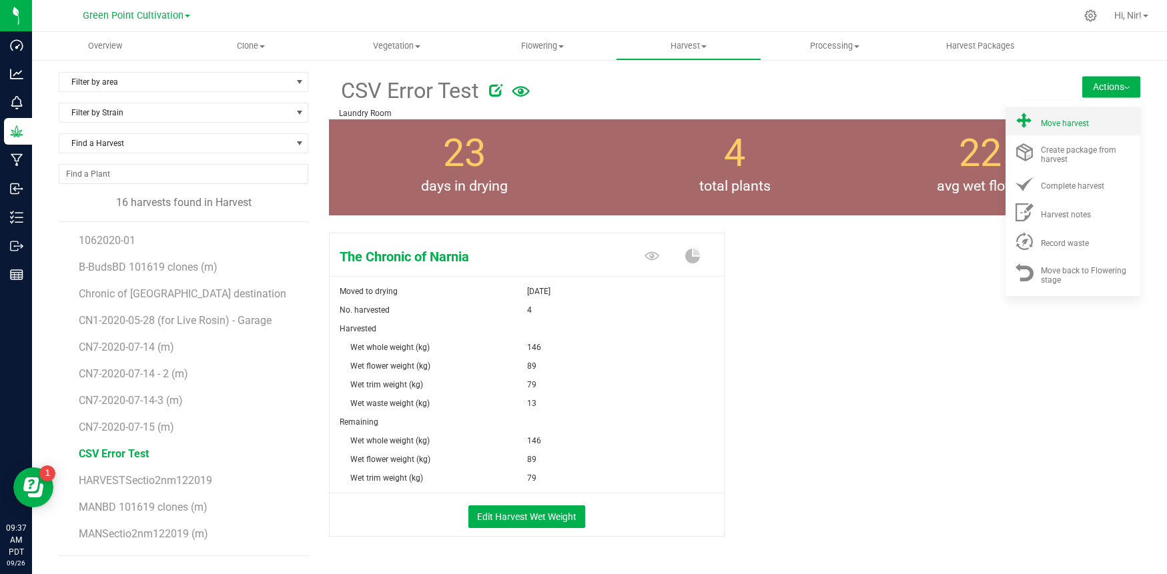
click at [1090, 129] on ul "Move harvest Create package from harvest Complete harvest Harvest notes" at bounding box center [1073, 198] width 135 height 195
click at [1089, 128] on li "Move harvest" at bounding box center [1073, 121] width 135 height 29
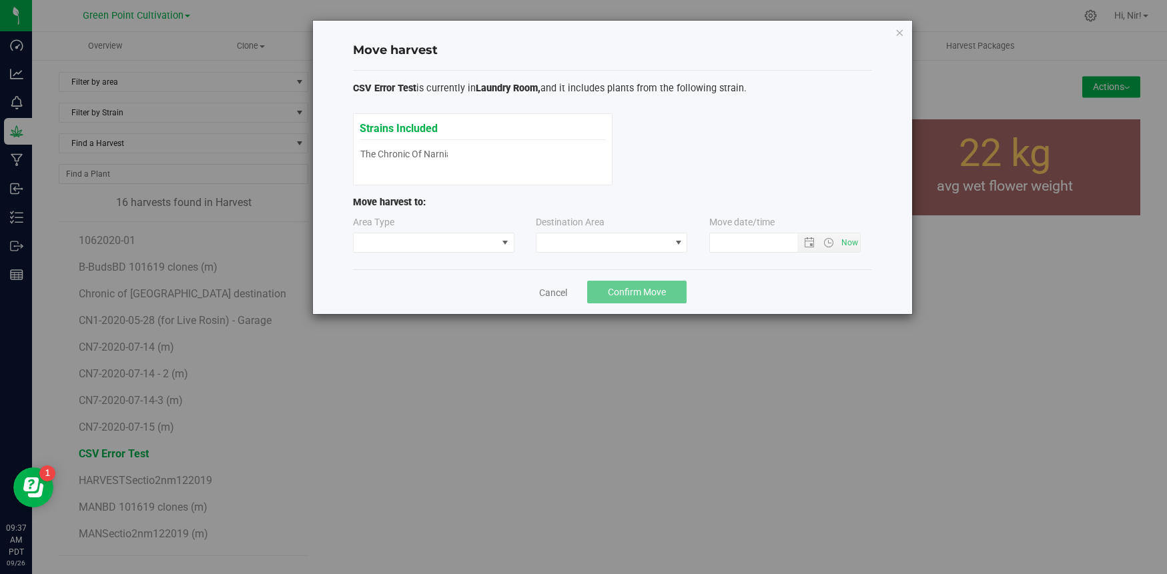
type input "[DATE] 9:37 AM"
click at [503, 237] on span at bounding box center [505, 243] width 17 height 19
click at [472, 286] on li "Processing" at bounding box center [434, 290] width 160 height 23
click at [590, 245] on span at bounding box center [602, 243] width 133 height 19
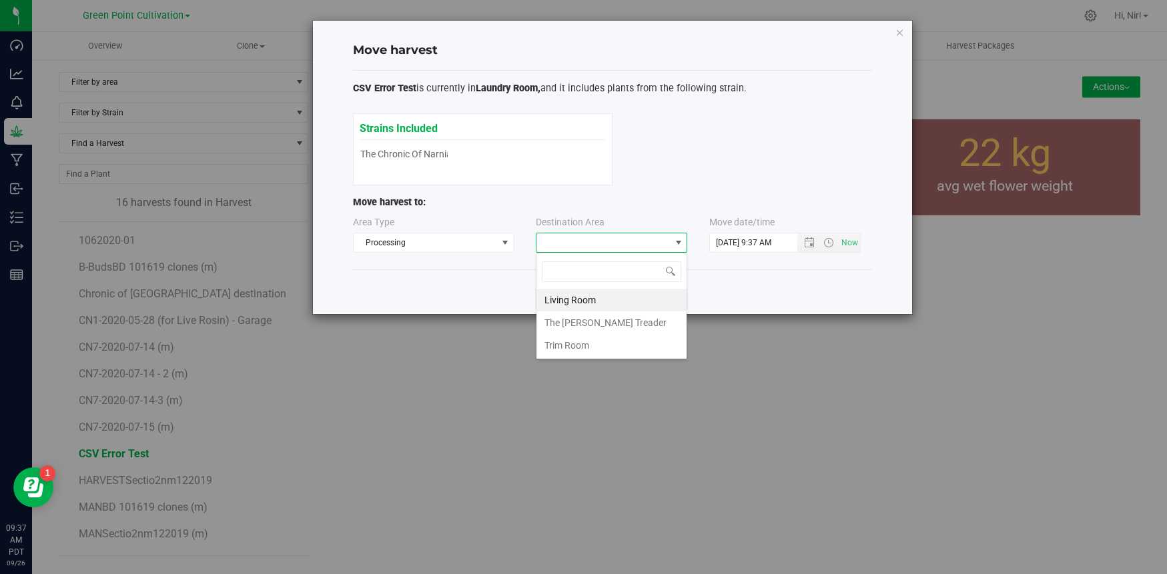
scroll to position [20, 151]
click at [582, 338] on li "Trim Room" at bounding box center [611, 345] width 150 height 23
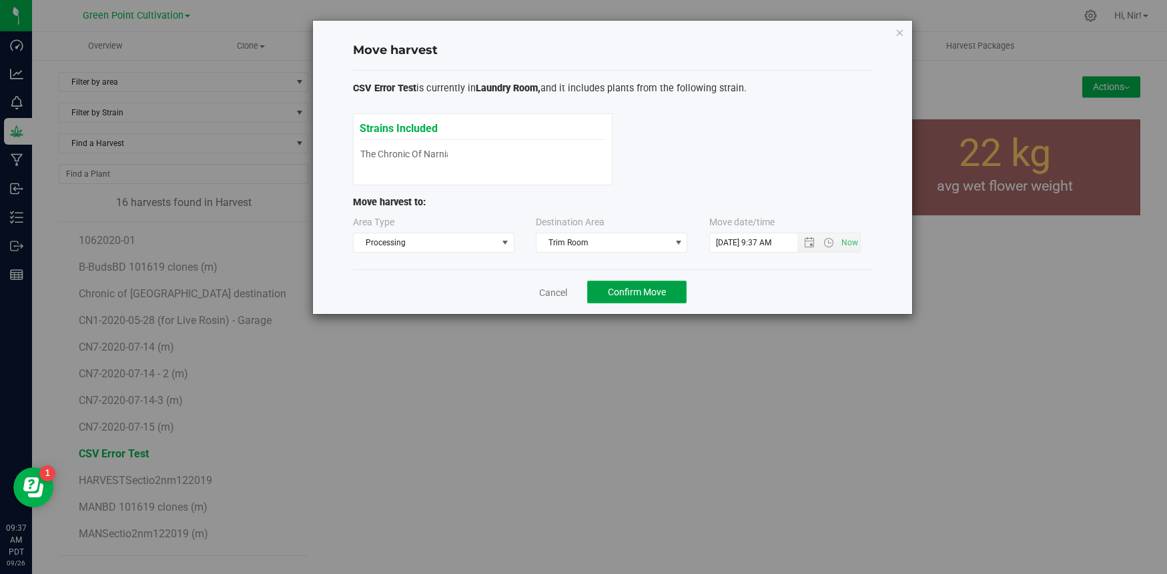
click at [657, 294] on span "Confirm Move" at bounding box center [637, 292] width 58 height 11
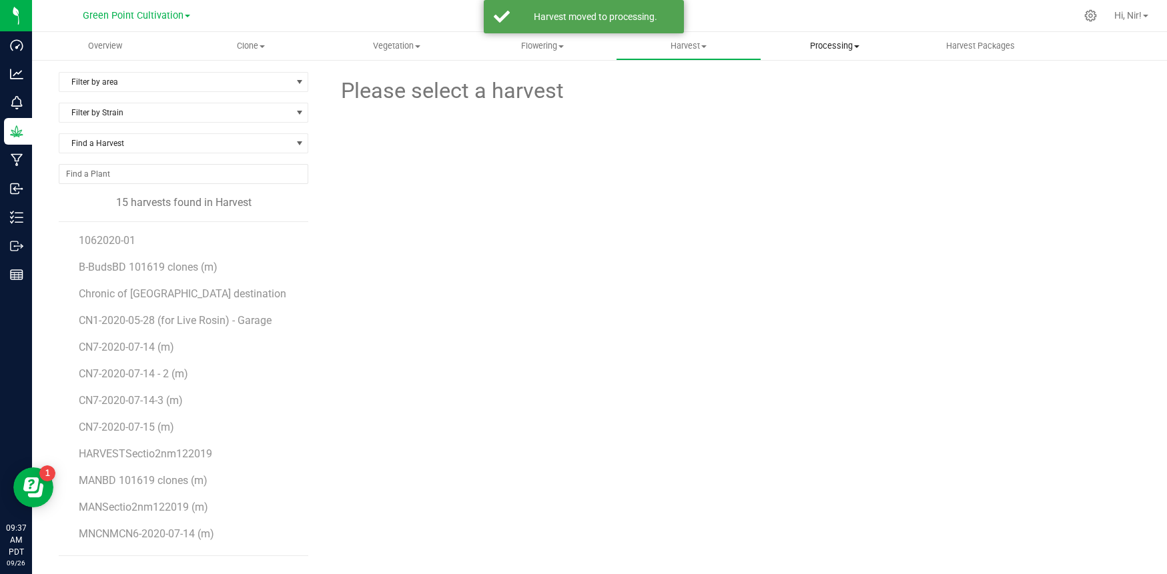
click at [829, 47] on span "Processing" at bounding box center [834, 46] width 145 height 12
click at [810, 97] on span "Processing harvests" at bounding box center [822, 96] width 123 height 11
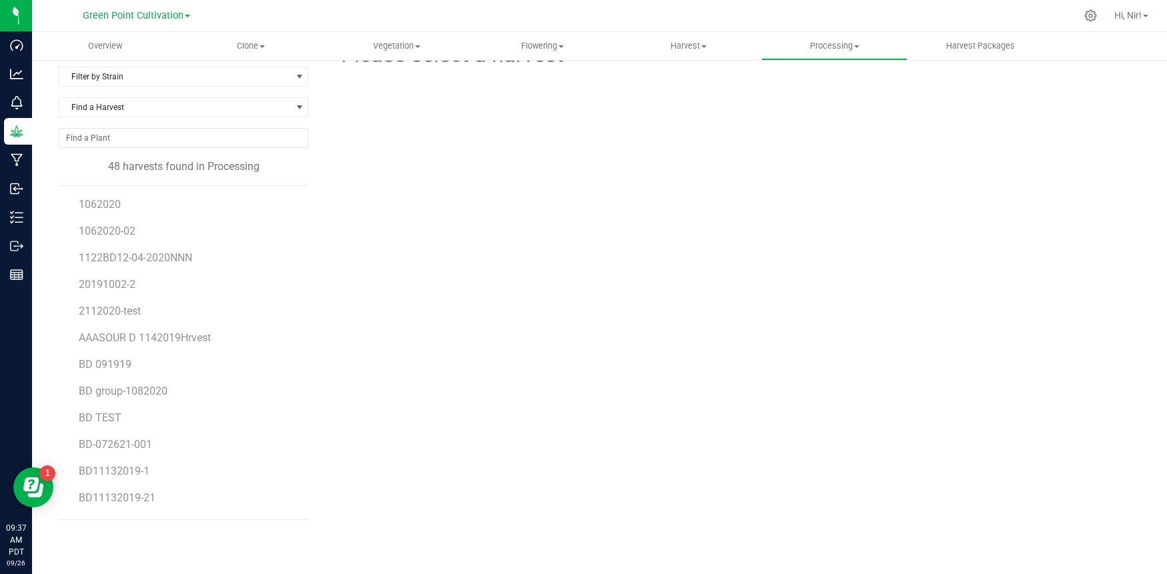
click at [430, 204] on div "Please select a harvest" at bounding box center [734, 283] width 811 height 495
click at [108, 345] on li "CSV Error Test" at bounding box center [189, 331] width 220 height 27
click at [109, 343] on span "CSV Error Test" at bounding box center [114, 336] width 70 height 13
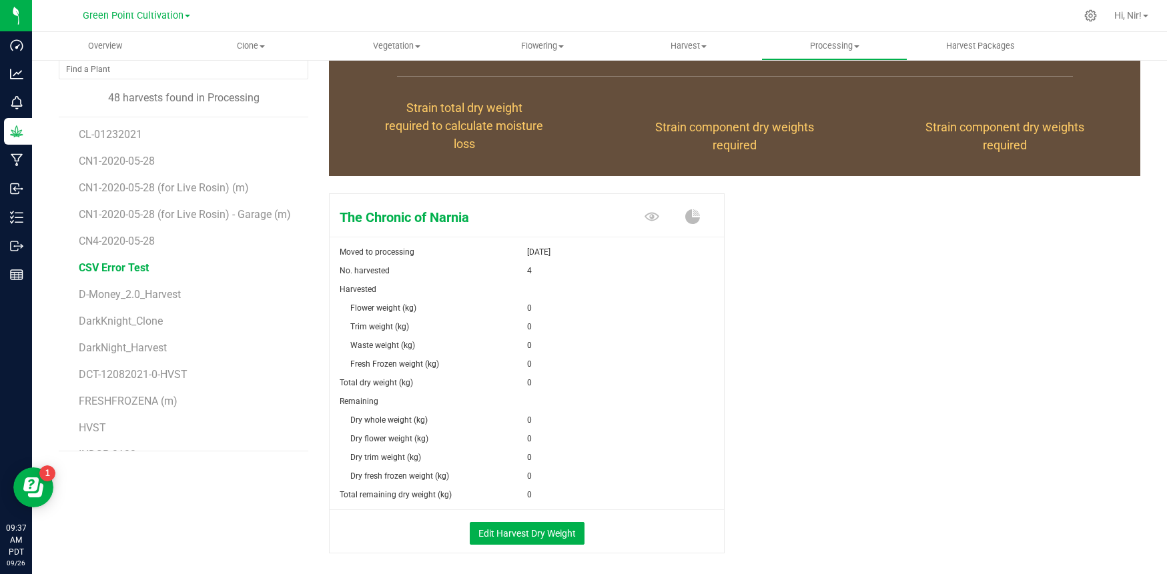
scroll to position [160, 0]
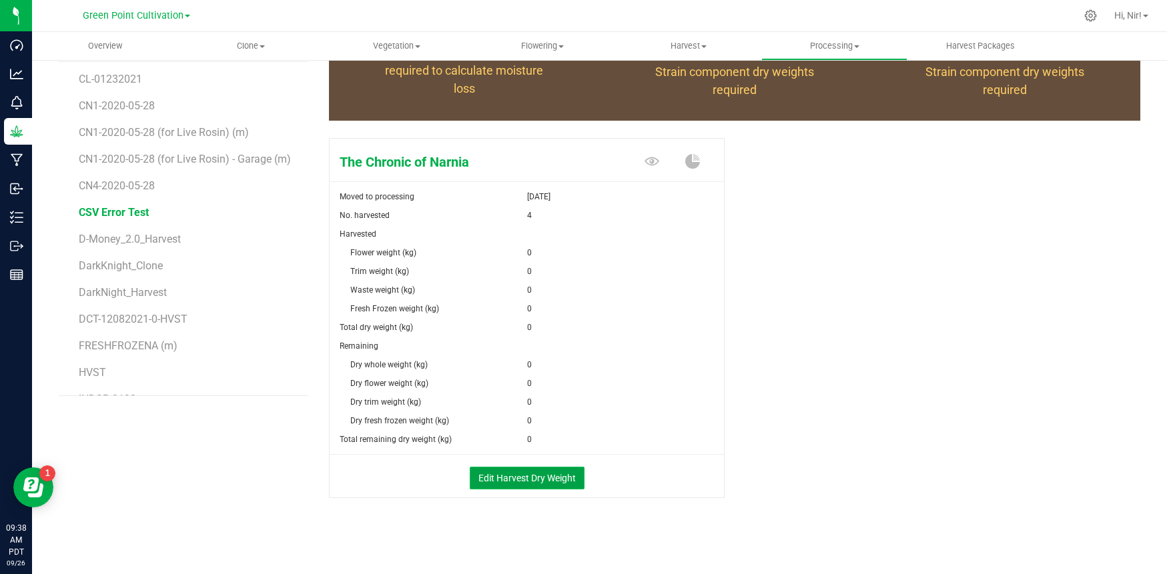
click at [526, 473] on button "Edit Harvest Dry Weight" at bounding box center [527, 478] width 115 height 23
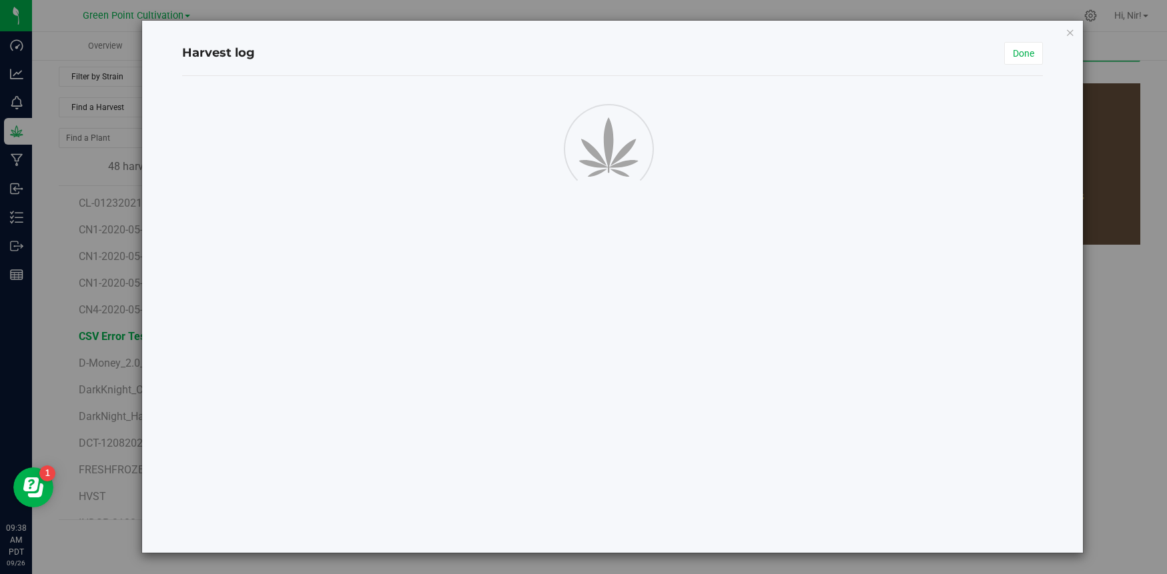
scroll to position [160, 0]
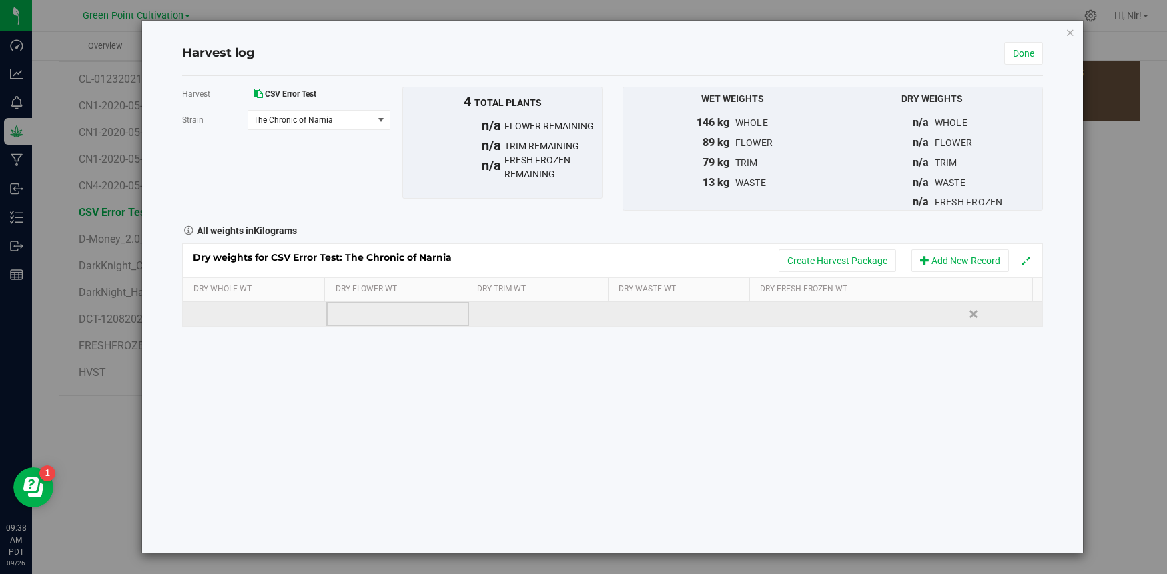
click at [392, 319] on td at bounding box center [397, 314] width 143 height 24
type input "25"
type input "2"
type input "1"
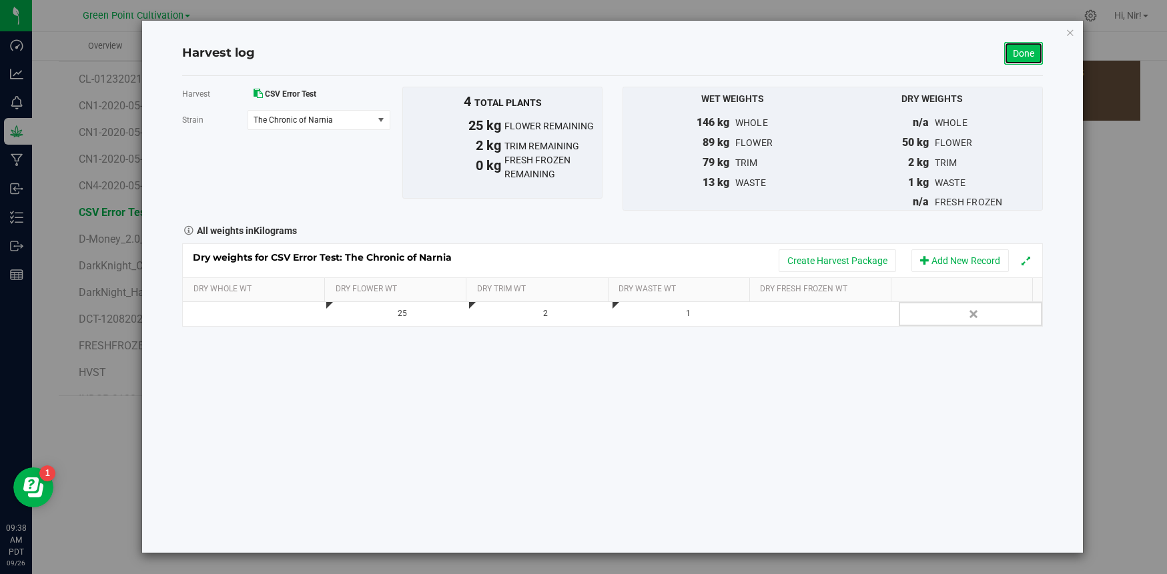
click at [1016, 57] on link "Done" at bounding box center [1023, 53] width 39 height 23
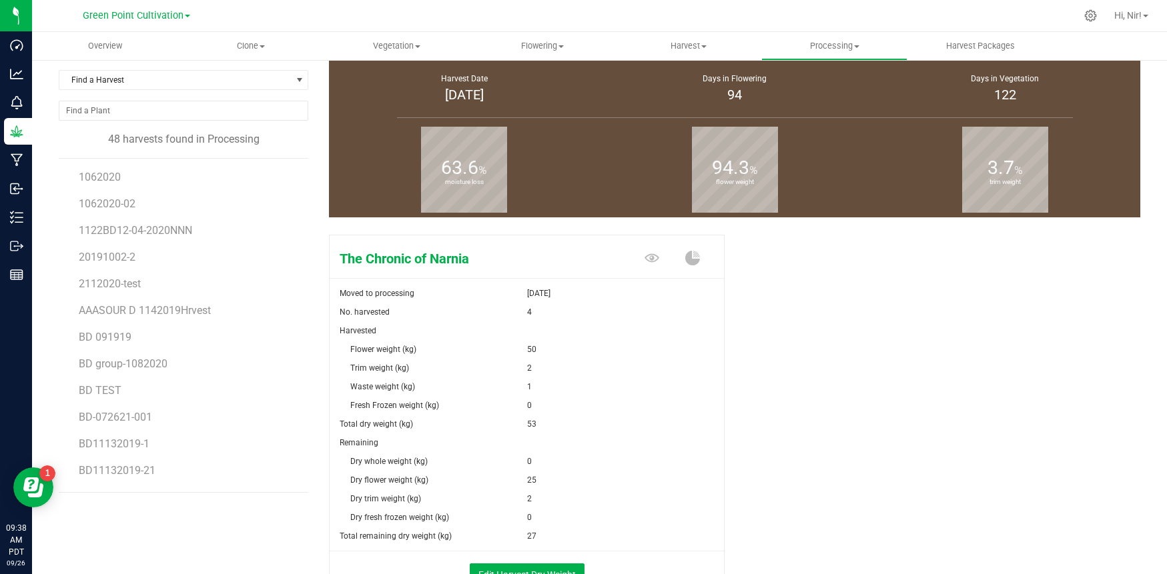
scroll to position [55, 0]
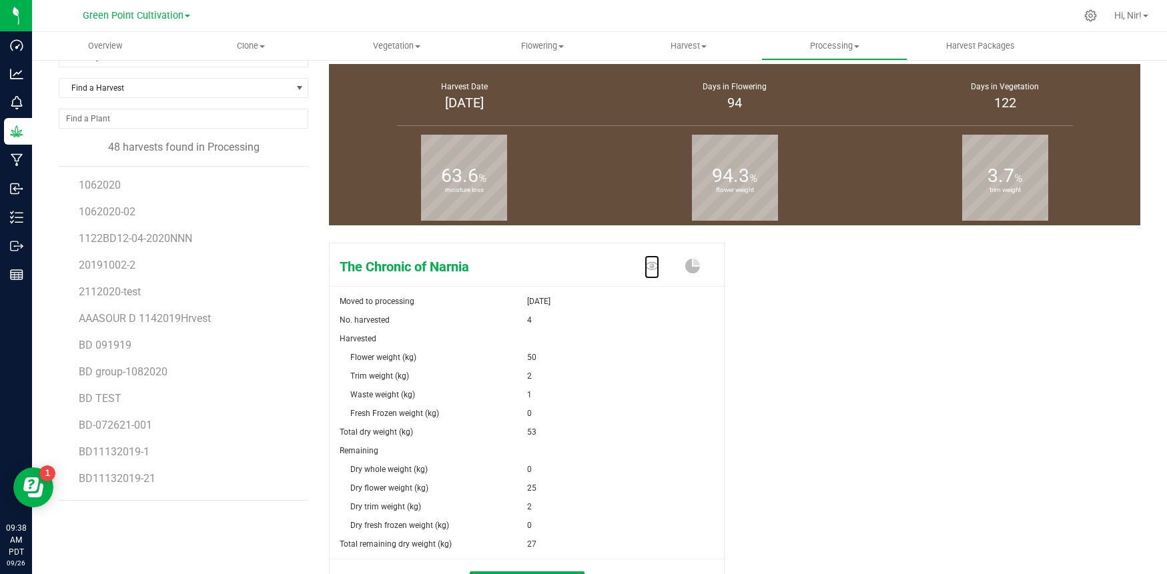
click at [645, 266] on icon at bounding box center [652, 266] width 15 height 15
